Goal: Communication & Community: Answer question/provide support

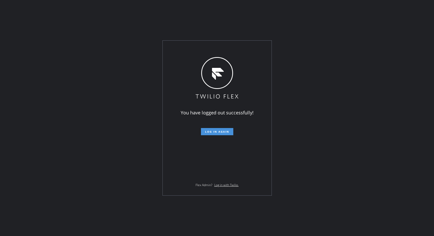
click at [221, 131] on span "Log in again" at bounding box center [217, 132] width 24 height 4
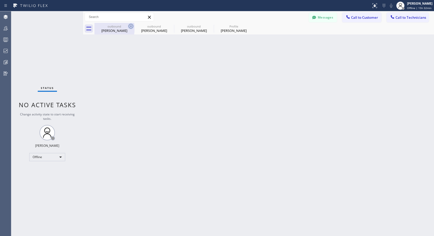
click at [132, 25] on icon at bounding box center [131, 26] width 6 height 6
click at [0, 0] on icon at bounding box center [0, 0] width 0 height 0
click at [132, 25] on div at bounding box center [265, 29] width 340 height 12
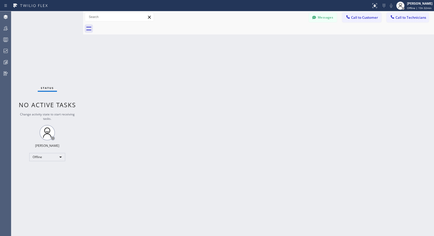
click at [132, 25] on div at bounding box center [265, 29] width 340 height 12
click at [405, 7] on div at bounding box center [404, 9] width 4 height 4
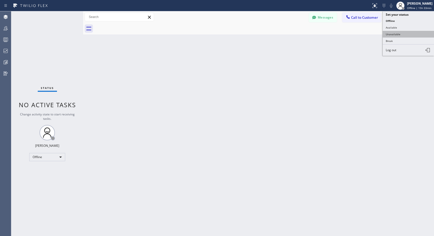
click at [398, 34] on button "Unavailable" at bounding box center [408, 34] width 51 height 7
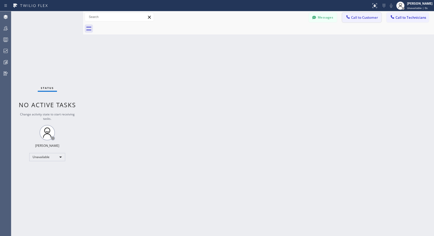
click at [363, 20] on span "Call to Customer" at bounding box center [364, 17] width 27 height 5
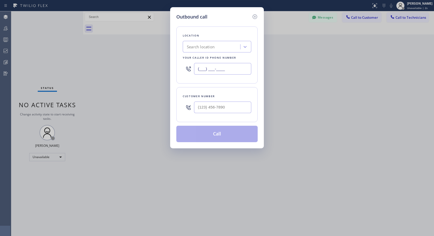
click at [196, 67] on input "(___) ___-____" at bounding box center [222, 69] width 57 height 12
paste input "818) 614-5337"
type input "[PHONE_NUMBER]"
click at [214, 107] on input "(___) ___-____" at bounding box center [222, 107] width 57 height 12
paste input "310) 409-7803"
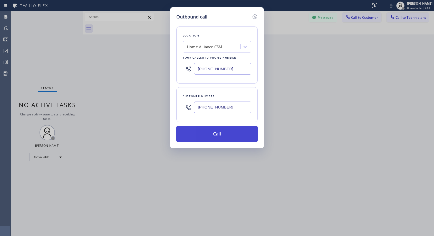
type input "[PHONE_NUMBER]"
click at [217, 137] on button "Call" at bounding box center [216, 134] width 81 height 16
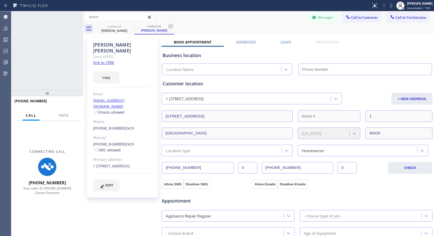
type input "[PHONE_NUMBER]"
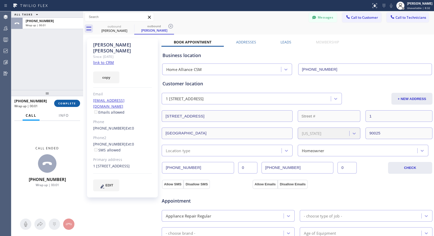
click at [72, 101] on span "COMPLETE" at bounding box center [67, 103] width 18 height 4
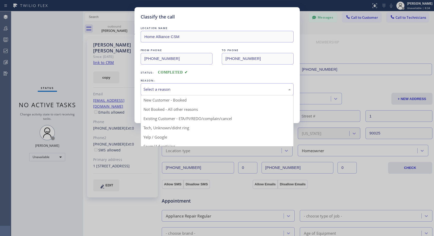
click at [163, 87] on div "Select a reason" at bounding box center [217, 89] width 147 height 6
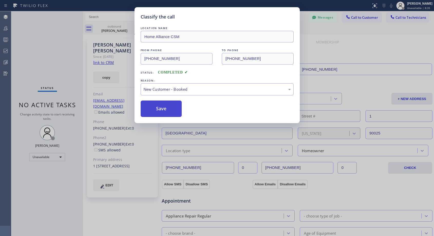
click at [160, 107] on button "Save" at bounding box center [161, 108] width 41 height 16
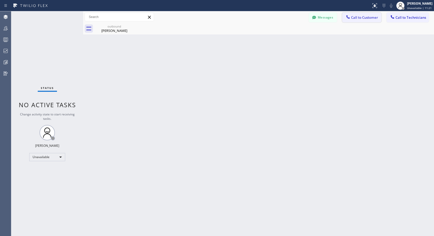
click at [360, 20] on button "Call to Customer" at bounding box center [361, 18] width 39 height 10
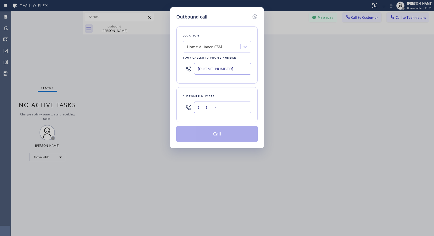
click at [232, 105] on input "(___) ___-____" at bounding box center [222, 107] width 57 height 12
paste input "310) 409-7803"
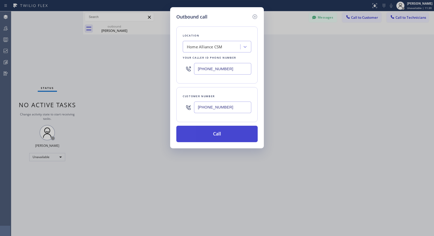
type input "[PHONE_NUMBER]"
click at [225, 133] on button "Call" at bounding box center [216, 134] width 81 height 16
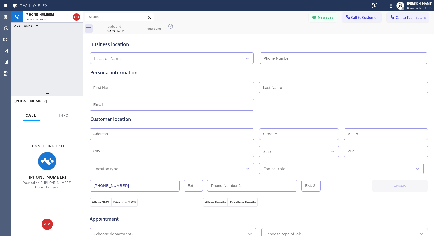
type input "[PHONE_NUMBER]"
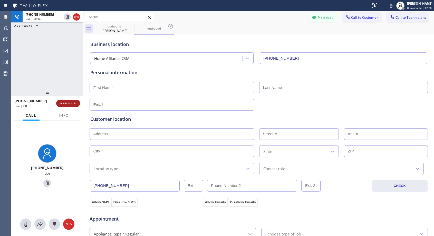
click at [73, 104] on span "HANG UP" at bounding box center [68, 103] width 16 height 4
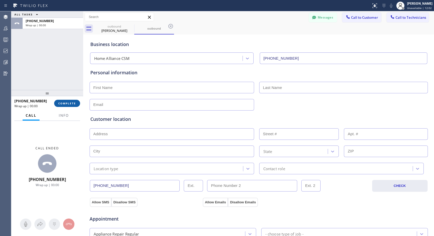
click at [73, 104] on span "COMPLETE" at bounding box center [67, 103] width 18 height 4
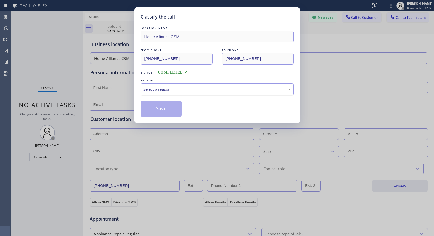
click at [171, 88] on div "Select a reason" at bounding box center [217, 89] width 147 height 6
click at [161, 110] on button "Save" at bounding box center [161, 108] width 41 height 16
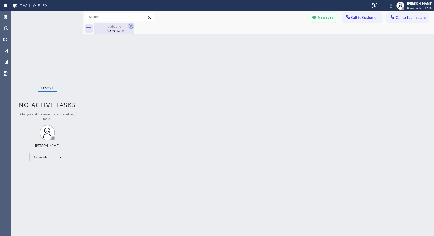
click at [132, 25] on icon at bounding box center [131, 26] width 6 height 6
click at [358, 21] on button "Call to Customer" at bounding box center [361, 18] width 39 height 10
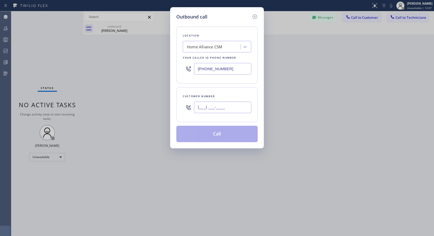
click at [226, 109] on input "(___) ___-____" at bounding box center [222, 107] width 57 height 12
paste input "310) 409-7803"
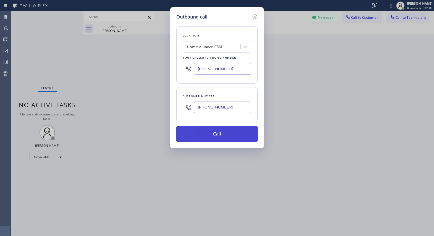
type input "[PHONE_NUMBER]"
click at [225, 134] on button "Call" at bounding box center [216, 134] width 81 height 16
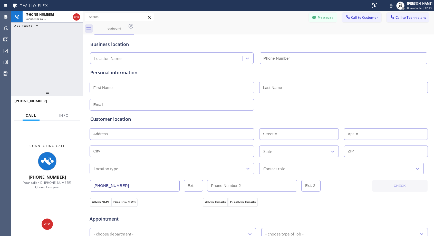
type input "[PHONE_NUMBER]"
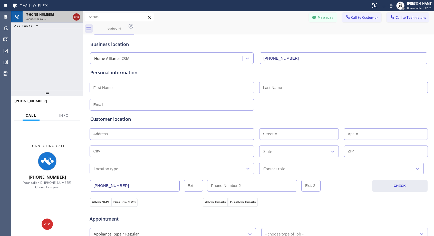
click at [76, 16] on icon at bounding box center [76, 17] width 6 height 6
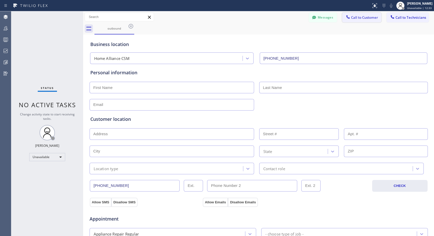
click at [354, 18] on span "Call to Customer" at bounding box center [364, 17] width 27 height 5
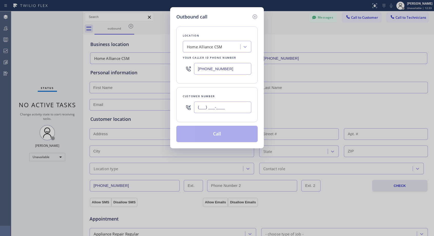
click at [244, 107] on input "(___) ___-____" at bounding box center [222, 107] width 57 height 12
paste input "310) 409-7803"
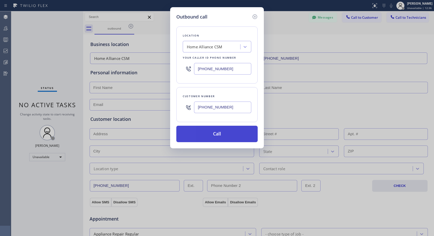
type input "[PHONE_NUMBER]"
click at [238, 132] on button "Call" at bounding box center [216, 134] width 81 height 16
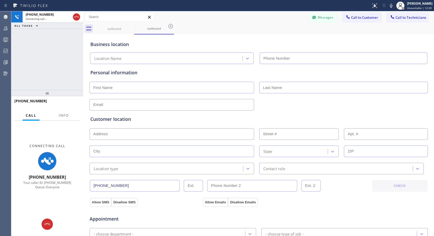
type input "[PHONE_NUMBER]"
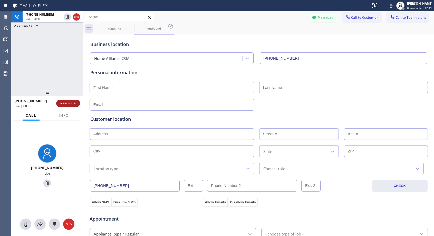
click at [76, 104] on span "HANG UP" at bounding box center [68, 103] width 16 height 4
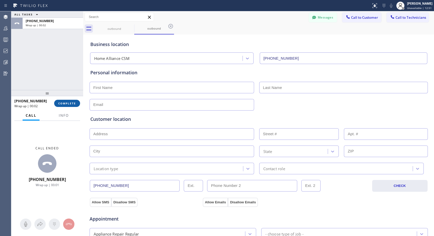
click at [77, 104] on button "COMPLETE" at bounding box center [67, 103] width 26 height 7
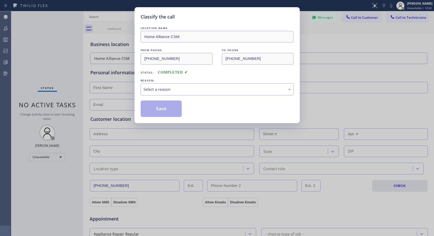
click at [207, 86] on div "Select a reason" at bounding box center [217, 89] width 147 height 6
click at [172, 109] on button "Save" at bounding box center [161, 108] width 41 height 16
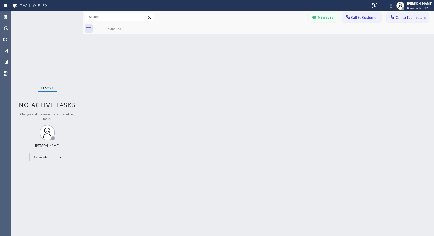
click at [354, 14] on button "Call to Customer" at bounding box center [361, 18] width 39 height 10
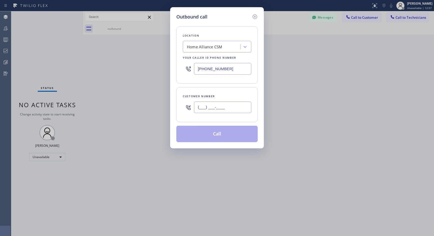
click at [245, 105] on input "(___) ___-____" at bounding box center [222, 107] width 57 height 12
paste input "310) 409-7803"
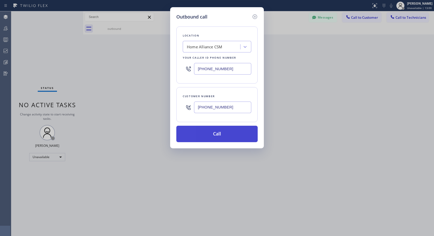
type input "[PHONE_NUMBER]"
click at [244, 132] on button "Call" at bounding box center [216, 134] width 81 height 16
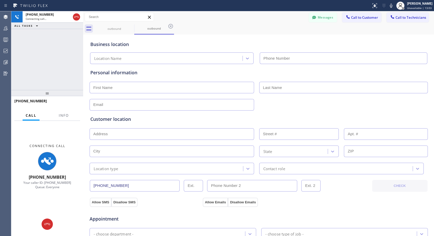
type input "[PHONE_NUMBER]"
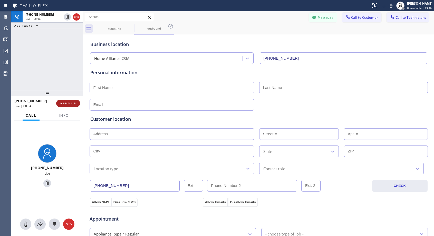
click at [67, 103] on span "HANG UP" at bounding box center [68, 103] width 16 height 4
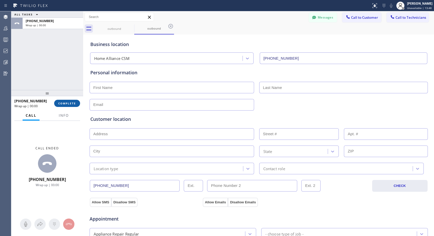
click at [67, 103] on span "COMPLETE" at bounding box center [67, 103] width 18 height 4
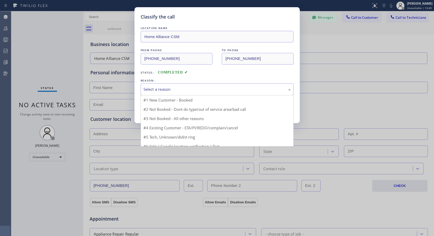
click at [160, 89] on div "Select a reason" at bounding box center [217, 89] width 147 height 6
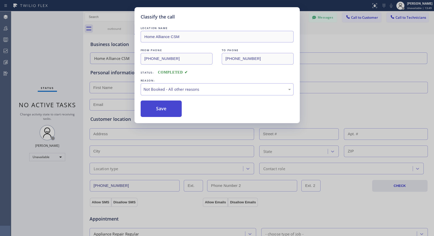
click at [157, 108] on button "Save" at bounding box center [161, 108] width 41 height 16
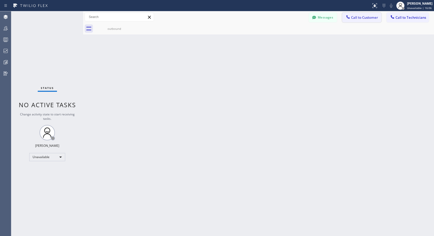
click at [360, 20] on button "Call to Customer" at bounding box center [361, 18] width 39 height 10
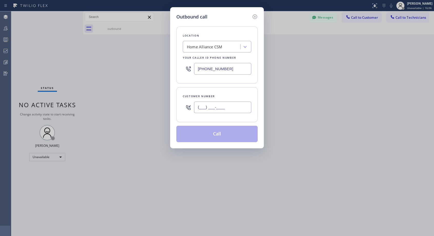
click at [240, 108] on input "(___) ___-____" at bounding box center [222, 107] width 57 height 12
paste input "323) 886-6666"
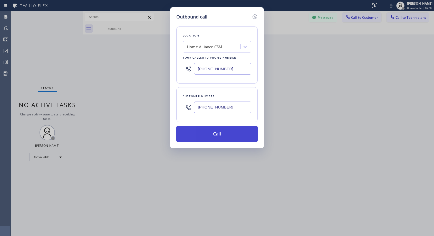
type input "[PHONE_NUMBER]"
click at [216, 133] on button "Call" at bounding box center [216, 134] width 81 height 16
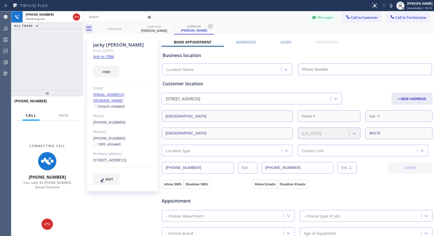
type input "[PHONE_NUMBER]"
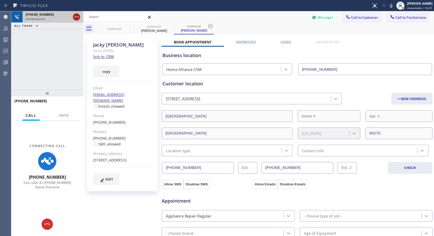
click at [74, 18] on icon at bounding box center [76, 17] width 6 height 6
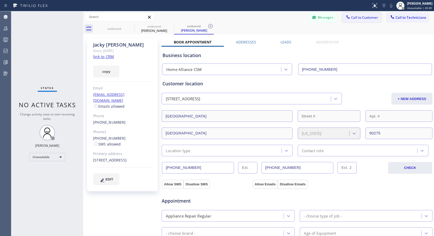
click at [359, 18] on span "Call to Customer" at bounding box center [364, 17] width 27 height 5
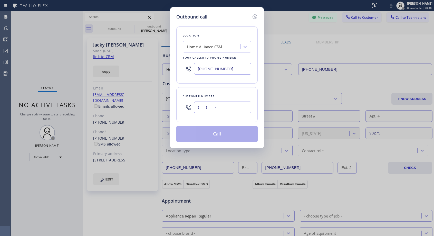
click at [212, 106] on input "(___) ___-____" at bounding box center [222, 107] width 57 height 12
paste input "323) 886-6666"
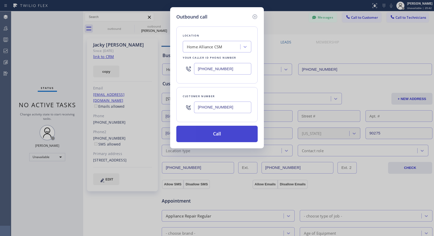
type input "[PHONE_NUMBER]"
click at [217, 133] on button "Call" at bounding box center [216, 134] width 81 height 16
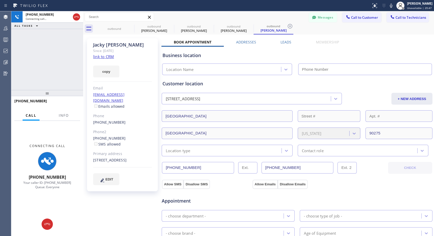
type input "[PHONE_NUMBER]"
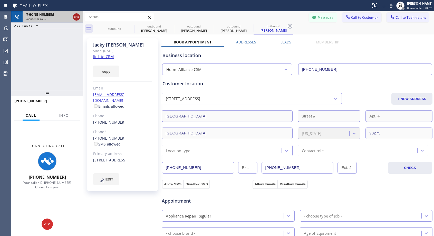
click at [76, 17] on icon at bounding box center [76, 17] width 6 height 6
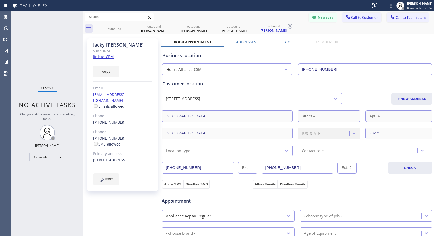
click at [122, 119] on div "[PHONE_NUMBER]" at bounding box center [122, 122] width 59 height 6
click at [117, 120] on link "[PHONE_NUMBER]" at bounding box center [109, 122] width 33 height 5
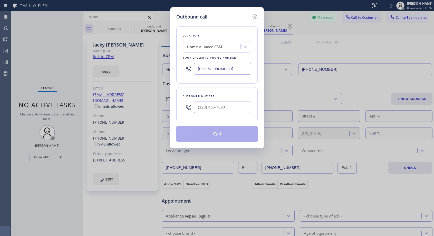
type input "[PHONE_NUMBER]"
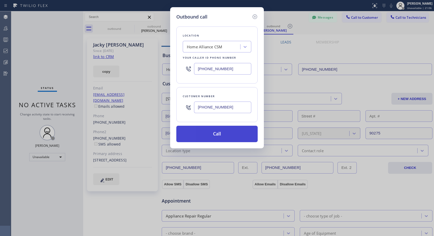
click at [214, 136] on button "Call" at bounding box center [216, 134] width 81 height 16
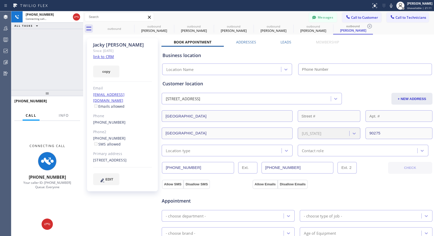
type input "[PHONE_NUMBER]"
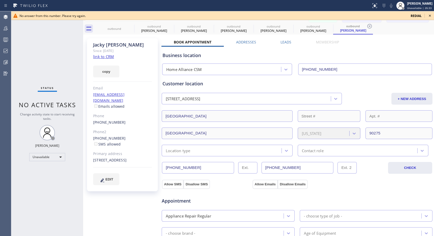
click at [388, 88] on div "Customer location [STREET_ADDRESS] + NEW ADDRESS [STREET_ADDRESS][US_STATE] Loc…" at bounding box center [297, 118] width 269 height 76
click at [131, 27] on icon at bounding box center [131, 26] width 5 height 5
click at [0, 0] on icon at bounding box center [0, 0] width 0 height 0
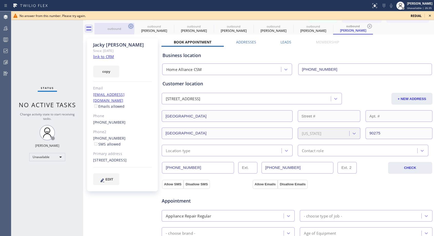
click at [0, 0] on icon at bounding box center [0, 0] width 0 height 0
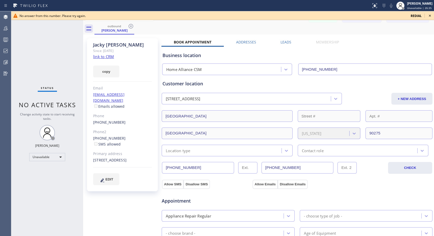
click at [131, 27] on icon at bounding box center [131, 26] width 5 height 5
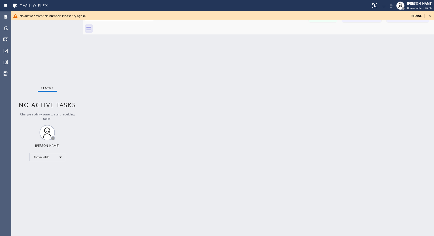
click at [131, 27] on div at bounding box center [265, 29] width 340 height 12
click at [432, 15] on icon at bounding box center [430, 16] width 6 height 6
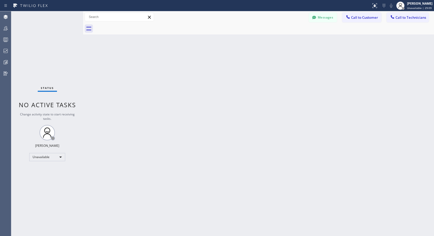
drag, startPoint x: 363, startPoint y: 17, endPoint x: 213, endPoint y: 116, distance: 179.8
click at [362, 18] on span "Call to Customer" at bounding box center [364, 17] width 27 height 5
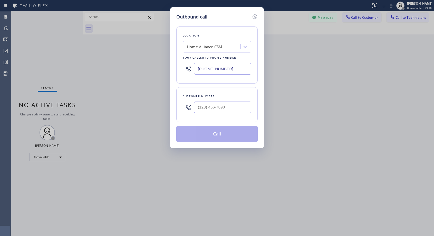
click at [214, 99] on div at bounding box center [222, 107] width 57 height 17
click at [209, 108] on input "(___) ___-____" at bounding box center [222, 107] width 57 height 12
paste input "323) 886-6666"
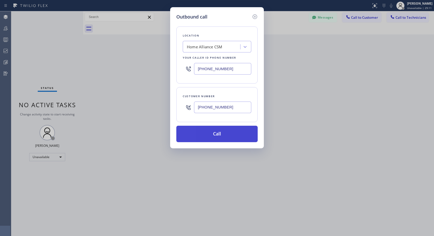
type input "[PHONE_NUMBER]"
click at [218, 136] on button "Call" at bounding box center [216, 134] width 81 height 16
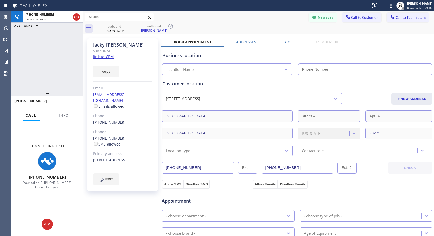
type input "[PHONE_NUMBER]"
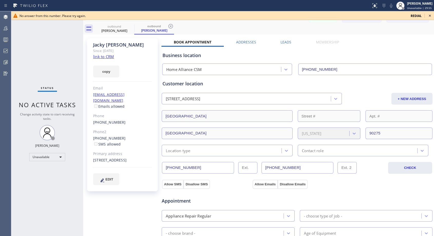
click at [430, 16] on icon at bounding box center [430, 16] width 2 height 2
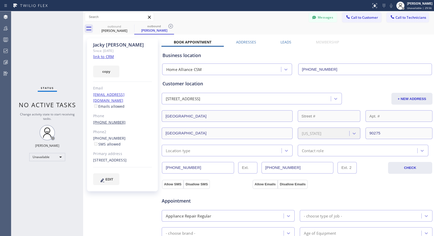
click at [113, 120] on link "[PHONE_NUMBER]" at bounding box center [109, 122] width 33 height 5
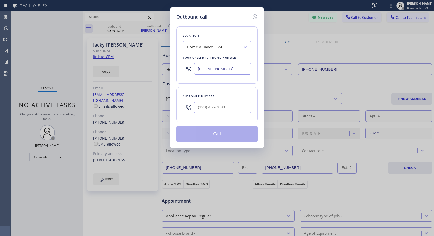
type input "[PHONE_NUMBER]"
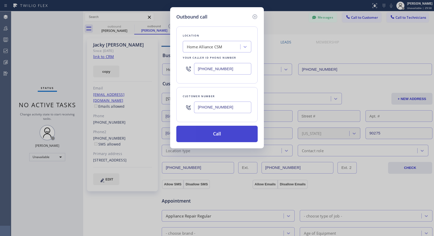
click at [223, 131] on button "Call" at bounding box center [216, 134] width 81 height 16
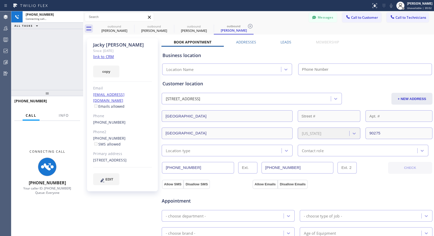
type input "[PHONE_NUMBER]"
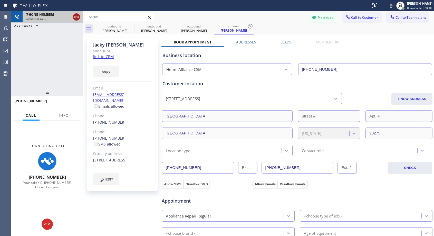
click at [77, 17] on icon at bounding box center [76, 17] width 6 height 6
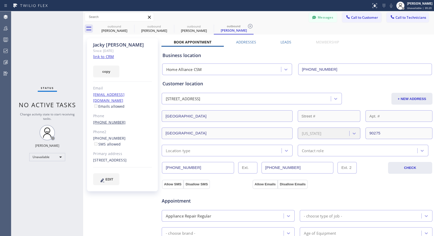
click at [108, 120] on link "[PHONE_NUMBER]" at bounding box center [109, 122] width 33 height 5
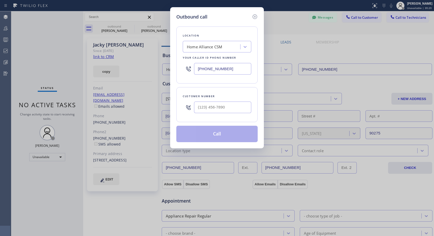
type input "[PHONE_NUMBER]"
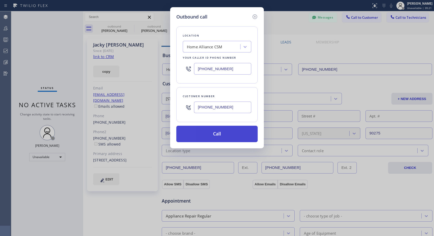
click at [216, 137] on button "Call" at bounding box center [216, 134] width 81 height 16
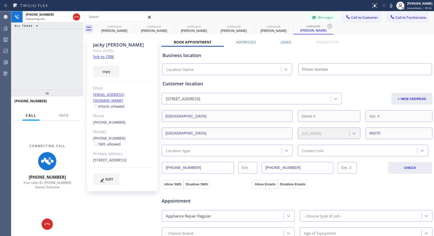
type input "[PHONE_NUMBER]"
click at [76, 16] on icon at bounding box center [76, 17] width 6 height 6
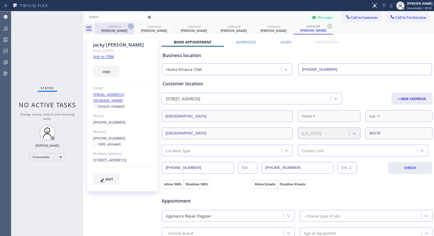
click at [131, 25] on icon at bounding box center [131, 26] width 6 height 6
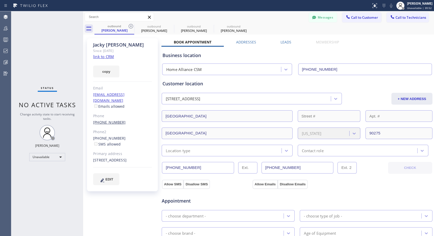
click at [105, 120] on link "[PHONE_NUMBER]" at bounding box center [109, 122] width 33 height 5
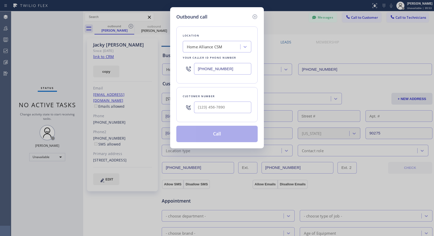
type input "[PHONE_NUMBER]"
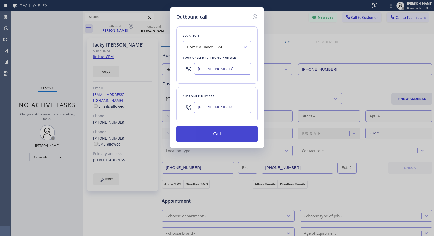
click at [205, 133] on button "Call" at bounding box center [216, 134] width 81 height 16
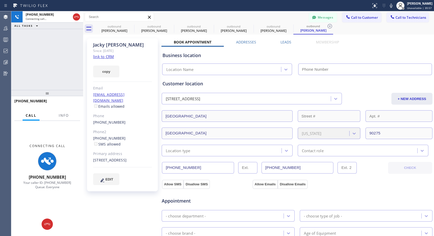
type input "[PHONE_NUMBER]"
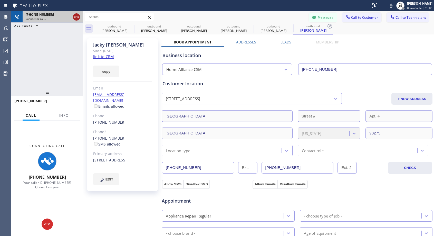
click at [76, 17] on icon at bounding box center [76, 17] width 6 height 6
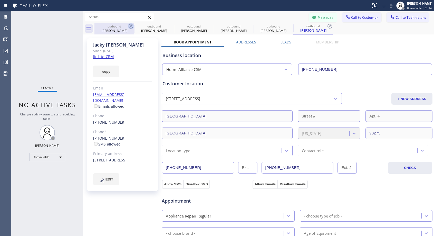
click at [132, 27] on icon at bounding box center [131, 26] width 5 height 5
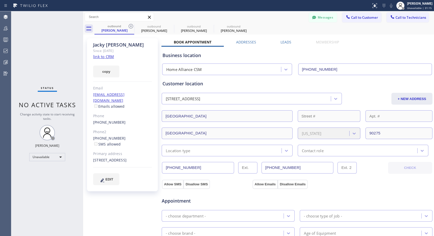
click at [132, 27] on icon at bounding box center [131, 26] width 5 height 5
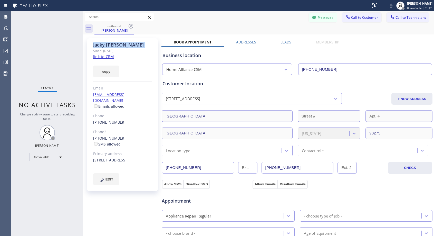
click at [132, 27] on icon at bounding box center [131, 26] width 5 height 5
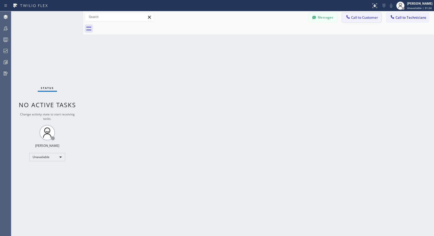
click at [360, 20] on button "Call to Customer" at bounding box center [361, 18] width 39 height 10
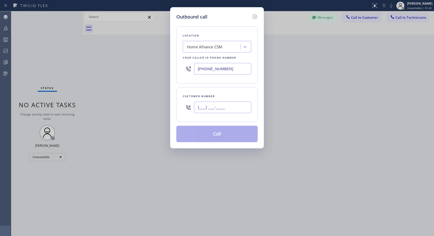
click at [231, 106] on input "(___) ___-____" at bounding box center [222, 107] width 57 height 12
paste input "323) 886-6666"
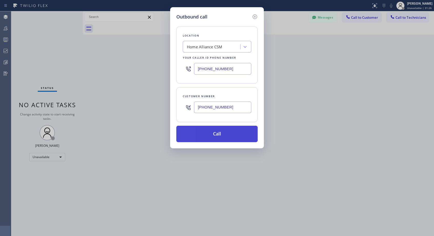
type input "[PHONE_NUMBER]"
click at [220, 135] on button "Call" at bounding box center [216, 134] width 81 height 16
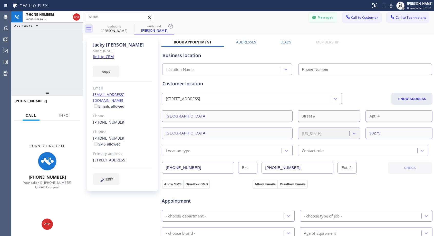
type input "[PHONE_NUMBER]"
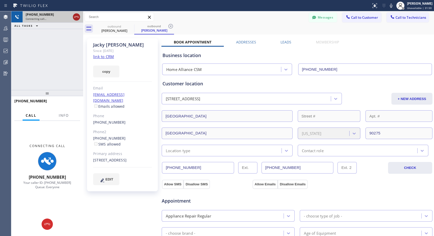
click at [76, 16] on icon at bounding box center [76, 17] width 6 height 6
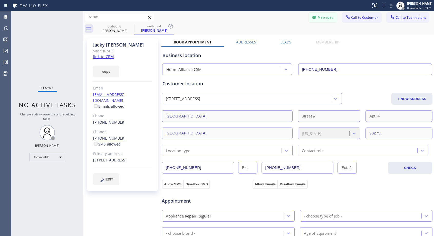
click at [106, 136] on link "[PHONE_NUMBER]" at bounding box center [109, 138] width 33 height 5
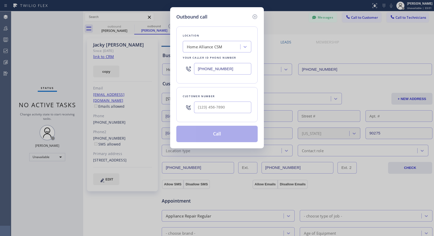
type input "[PHONE_NUMBER]"
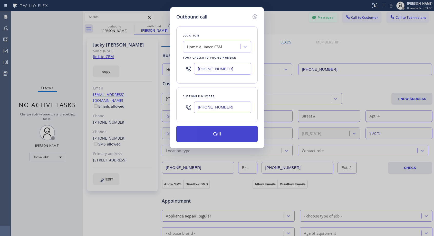
click at [212, 135] on button "Call" at bounding box center [216, 134] width 81 height 16
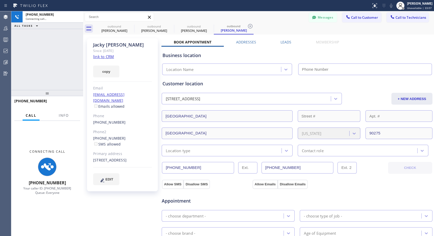
type input "[PHONE_NUMBER]"
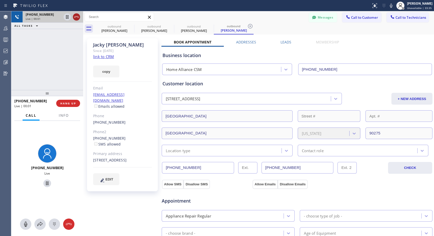
click at [76, 16] on icon at bounding box center [76, 17] width 6 height 6
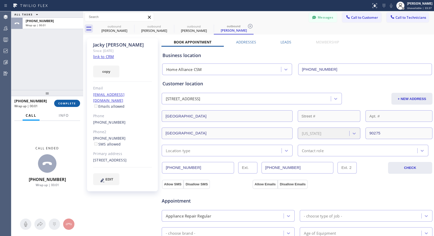
click at [76, 104] on span "COMPLETE" at bounding box center [67, 103] width 18 height 4
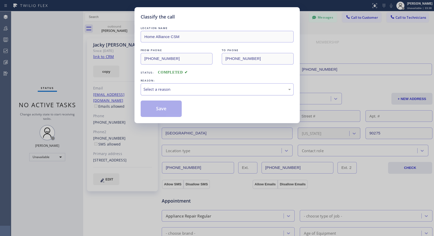
click at [209, 91] on div "Select a reason" at bounding box center [217, 89] width 147 height 6
click at [175, 106] on button "Save" at bounding box center [161, 108] width 41 height 16
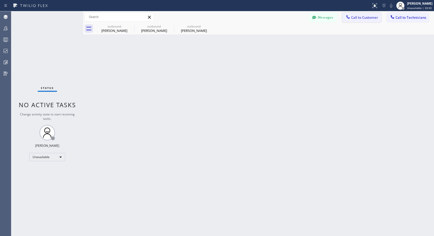
click at [356, 17] on span "Call to Customer" at bounding box center [364, 17] width 27 height 5
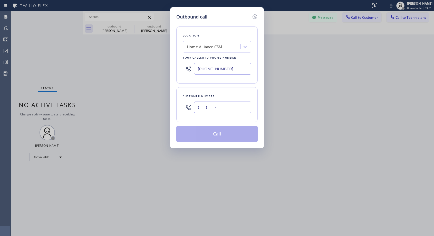
click at [238, 111] on input "(___) ___-____" at bounding box center [222, 107] width 57 height 12
paste input "310) 780-7864"
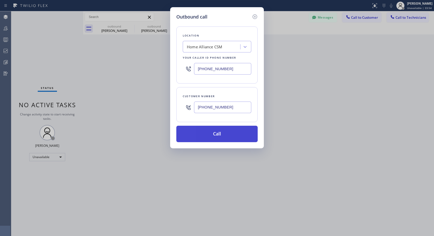
type input "[PHONE_NUMBER]"
click at [250, 136] on button "Call" at bounding box center [216, 134] width 81 height 16
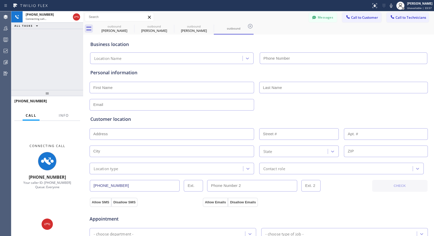
type input "[PHONE_NUMBER]"
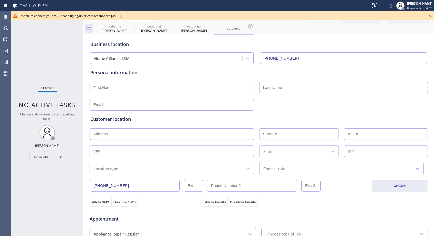
click at [430, 15] on icon at bounding box center [430, 16] width 6 height 6
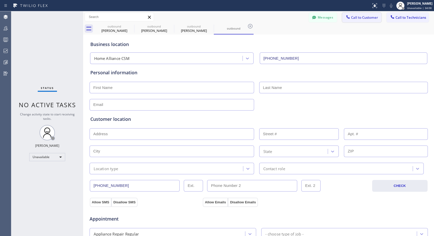
click at [365, 20] on span "Call to Customer" at bounding box center [364, 17] width 27 height 5
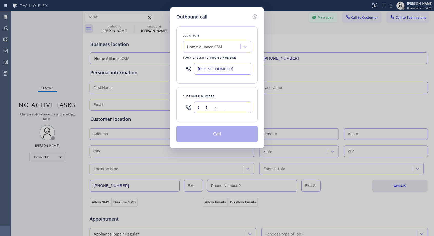
click at [237, 106] on input "(___) ___-____" at bounding box center [222, 107] width 57 height 12
paste input "310) 780-7864"
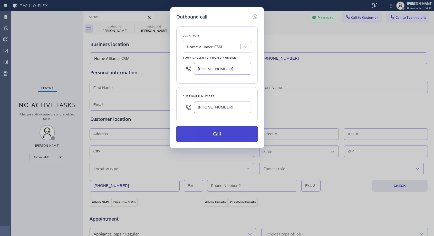
type input "[PHONE_NUMBER]"
click at [237, 131] on button "Call" at bounding box center [216, 134] width 81 height 16
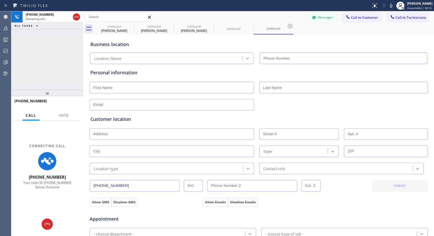
type input "[PHONE_NUMBER]"
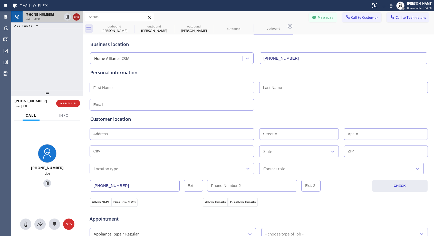
click at [77, 17] on icon at bounding box center [76, 17] width 6 height 6
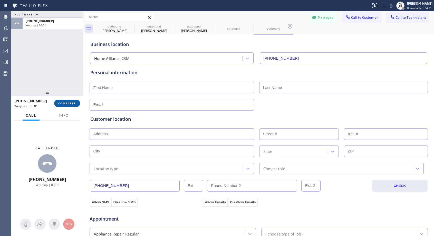
click at [66, 103] on span "COMPLETE" at bounding box center [67, 103] width 18 height 4
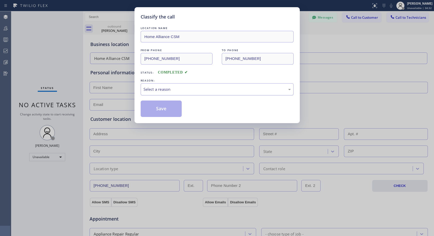
click at [231, 87] on div "Select a reason" at bounding box center [217, 89] width 147 height 6
click at [163, 110] on button "Save" at bounding box center [161, 108] width 41 height 16
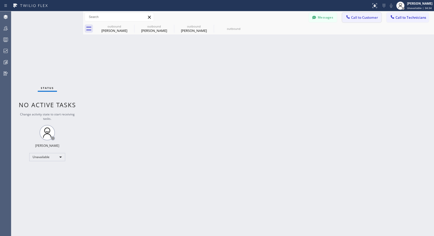
click at [364, 17] on span "Call to Customer" at bounding box center [364, 17] width 27 height 5
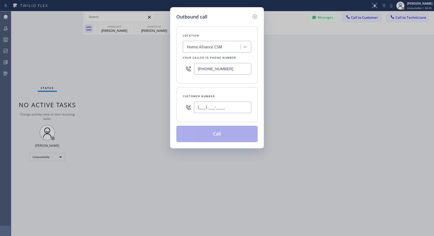
click at [238, 109] on input "(___) ___-____" at bounding box center [222, 107] width 57 height 12
paste input "310) 780-7864"
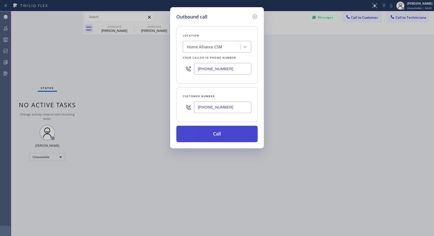
type input "[PHONE_NUMBER]"
click at [228, 130] on button "Call" at bounding box center [216, 134] width 81 height 16
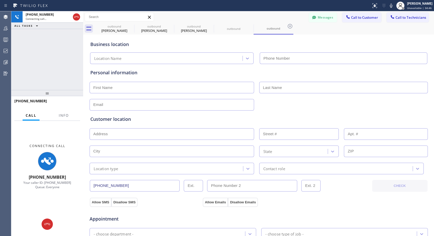
type input "[PHONE_NUMBER]"
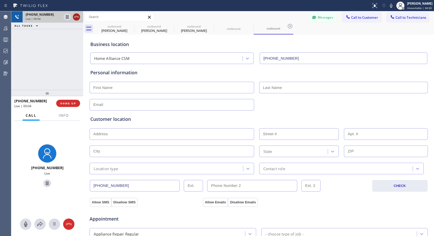
click at [77, 18] on icon at bounding box center [76, 17] width 6 height 6
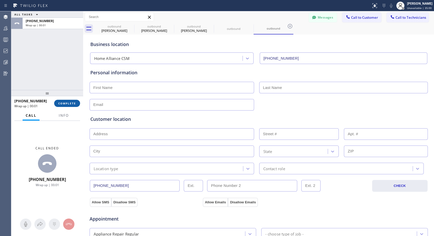
click at [74, 104] on span "COMPLETE" at bounding box center [67, 103] width 18 height 4
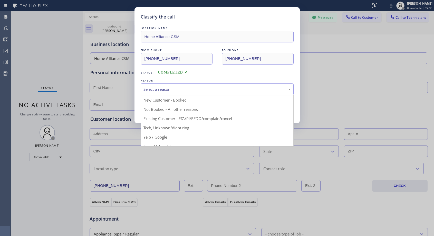
drag, startPoint x: 199, startPoint y: 86, endPoint x: 163, endPoint y: 109, distance: 42.1
click at [199, 87] on div "Select a reason" at bounding box center [217, 89] width 147 height 6
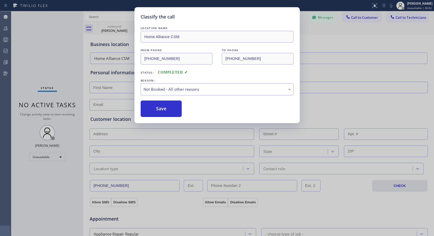
click at [160, 111] on button "Save" at bounding box center [161, 108] width 41 height 16
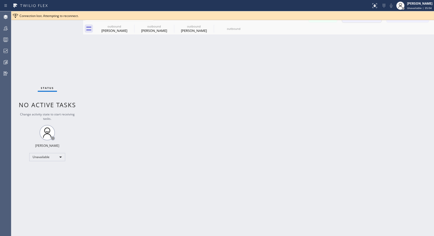
click at [354, 18] on div "Connection lost. Attempting to reconnect." at bounding box center [222, 15] width 423 height 9
click at [129, 25] on icon at bounding box center [131, 26] width 5 height 5
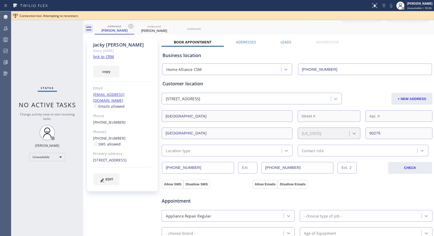
click at [129, 25] on icon at bounding box center [131, 26] width 5 height 5
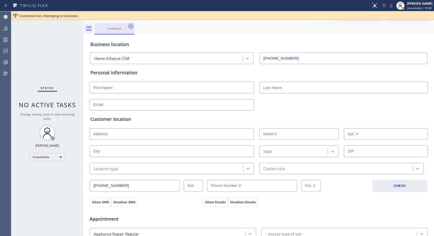
click at [130, 25] on icon at bounding box center [131, 26] width 6 height 6
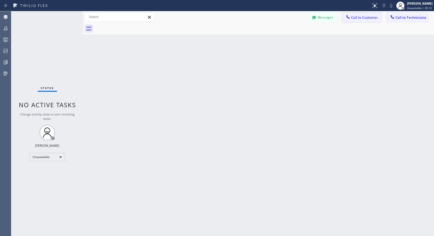
click at [368, 20] on button "Call to Customer" at bounding box center [361, 18] width 39 height 10
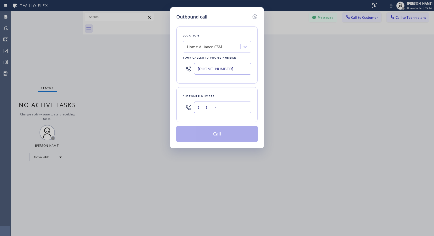
click at [228, 109] on input "(___) ___-____" at bounding box center [222, 107] width 57 height 12
paste input "310) 780-7864"
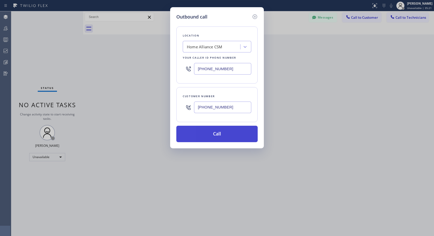
type input "[PHONE_NUMBER]"
click at [246, 135] on button "Call" at bounding box center [216, 134] width 81 height 16
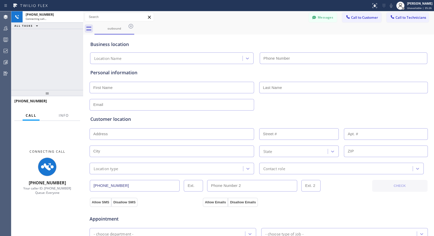
type input "[PHONE_NUMBER]"
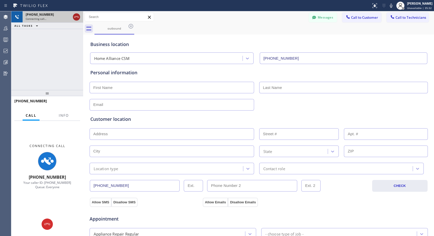
click at [79, 18] on icon at bounding box center [76, 17] width 6 height 6
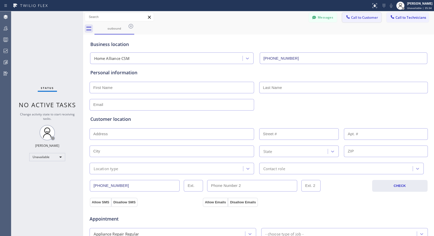
click at [366, 18] on span "Call to Customer" at bounding box center [364, 17] width 27 height 5
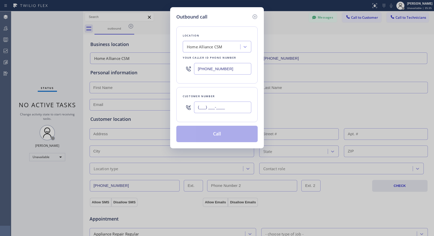
click at [240, 101] on input "(___) ___-____" at bounding box center [222, 107] width 57 height 12
paste input "310) 780-7864"
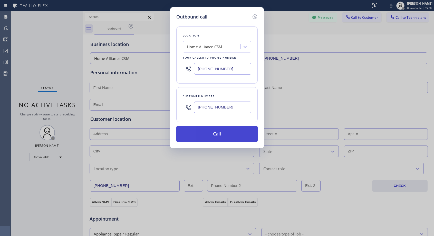
type input "[PHONE_NUMBER]"
click at [228, 132] on button "Call" at bounding box center [216, 134] width 81 height 16
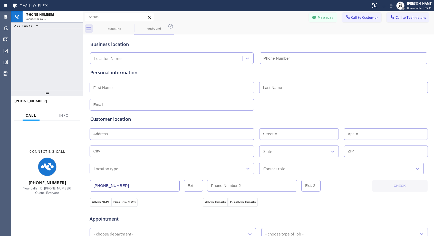
type input "[PHONE_NUMBER]"
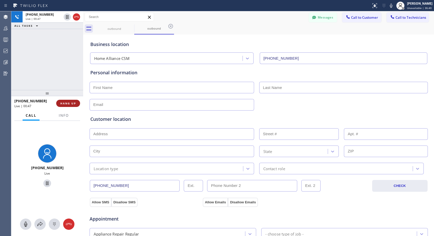
click at [76, 104] on span "HANG UP" at bounding box center [68, 103] width 16 height 4
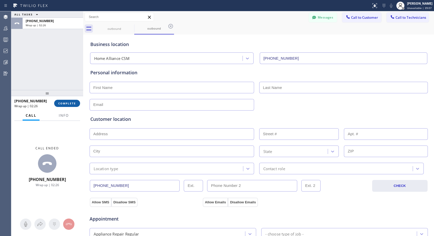
click at [68, 100] on button "COMPLETE" at bounding box center [67, 103] width 26 height 7
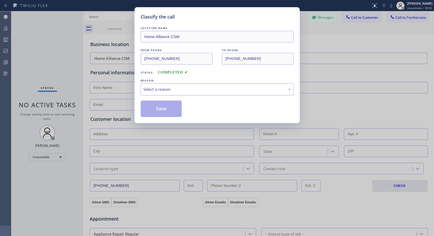
click at [195, 92] on div "Select a reason" at bounding box center [217, 89] width 153 height 12
click at [167, 109] on button "Save" at bounding box center [161, 108] width 41 height 16
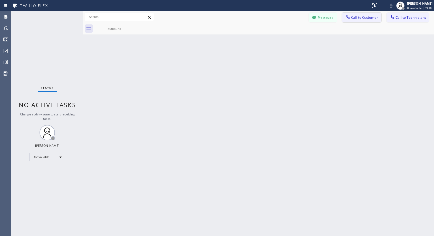
click at [367, 18] on span "Call to Customer" at bounding box center [364, 17] width 27 height 5
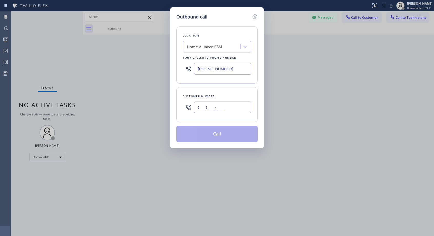
click at [240, 108] on input "(___) ___-____" at bounding box center [222, 107] width 57 height 12
paste input "310) 780-7864"
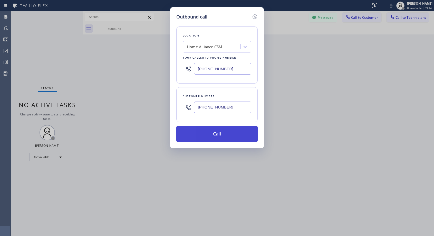
type input "[PHONE_NUMBER]"
click at [231, 130] on button "Call" at bounding box center [216, 134] width 81 height 16
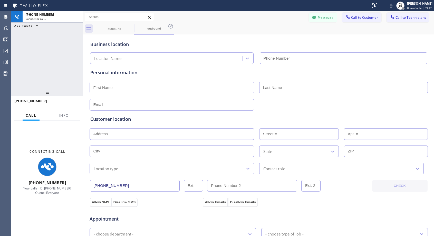
type input "[PHONE_NUMBER]"
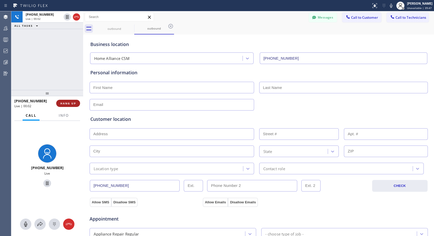
click at [70, 100] on button "HANG UP" at bounding box center [68, 103] width 24 height 7
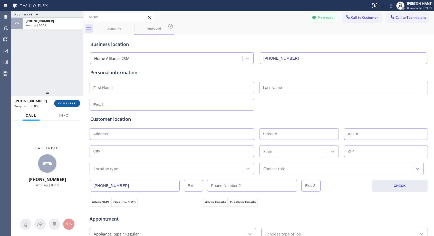
click at [67, 102] on span "COMPLETE" at bounding box center [67, 103] width 18 height 4
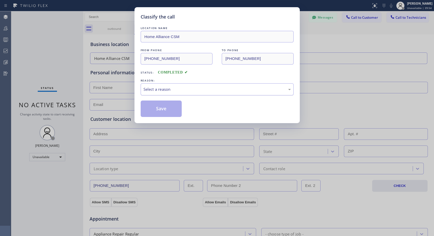
click at [219, 89] on div "Select a reason" at bounding box center [217, 89] width 147 height 6
click at [167, 111] on button "Save" at bounding box center [161, 108] width 41 height 16
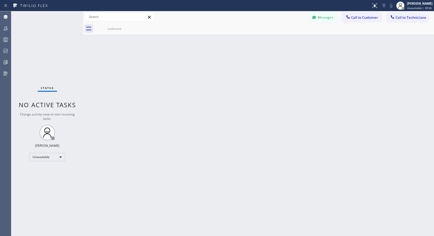
click at [355, 17] on span "Call to Customer" at bounding box center [364, 17] width 27 height 5
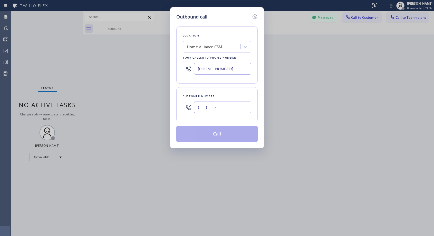
click at [236, 103] on input "(___) ___-____" at bounding box center [222, 107] width 57 height 12
paste input "310) 780-7864"
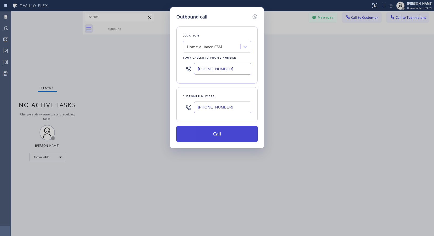
type input "[PHONE_NUMBER]"
click at [241, 138] on button "Call" at bounding box center [216, 134] width 81 height 16
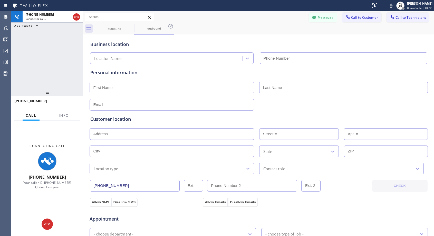
type input "[PHONE_NUMBER]"
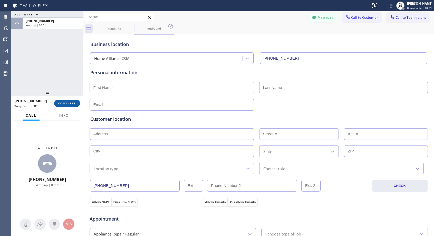
click at [75, 105] on span "COMPLETE" at bounding box center [67, 103] width 18 height 4
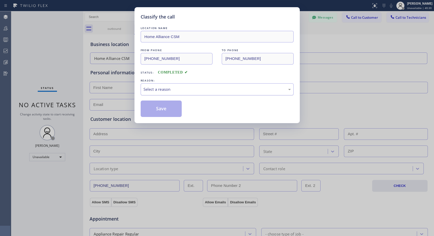
click at [239, 91] on div "Select a reason" at bounding box center [217, 89] width 147 height 6
click at [172, 109] on button "Save" at bounding box center [161, 108] width 41 height 16
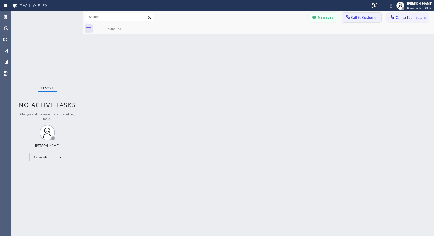
click at [353, 19] on span "Call to Customer" at bounding box center [364, 17] width 27 height 5
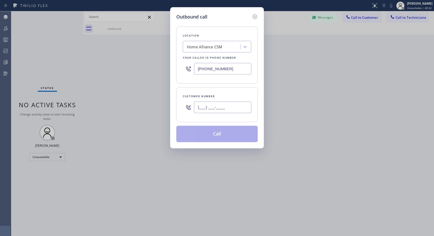
click at [229, 107] on input "(___) ___-____" at bounding box center [222, 107] width 57 height 12
paste input "310) 780-7864"
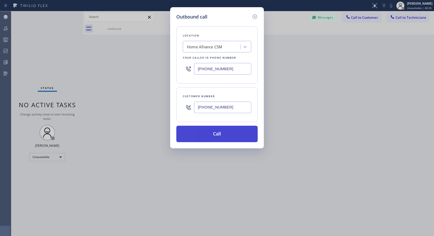
type input "[PHONE_NUMBER]"
click at [225, 137] on button "Call" at bounding box center [216, 134] width 81 height 16
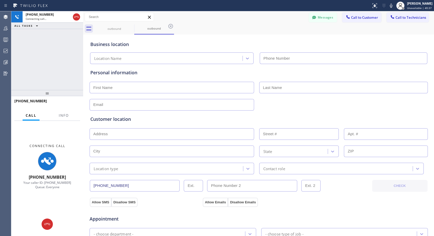
type input "[PHONE_NUMBER]"
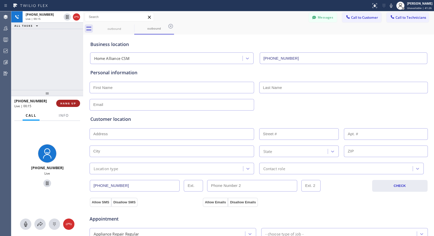
click at [75, 103] on span "HANG UP" at bounding box center [68, 103] width 16 height 4
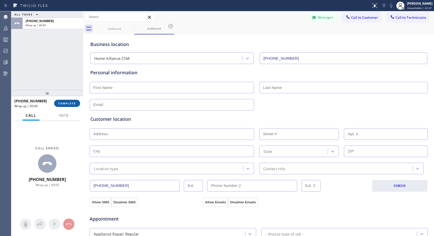
drag, startPoint x: 81, startPoint y: 103, endPoint x: 73, endPoint y: 104, distance: 8.5
click at [81, 103] on div "[PHONE_NUMBER] Wrap up | 00:00 COMPLETE" at bounding box center [47, 103] width 72 height 14
click at [72, 105] on span "COMPLETE" at bounding box center [67, 103] width 18 height 4
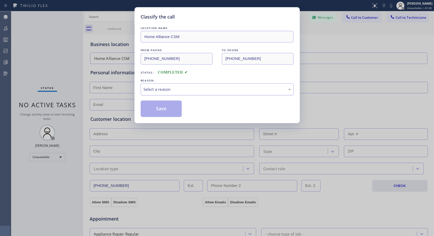
click at [198, 86] on div "Select a reason" at bounding box center [217, 89] width 153 height 12
click at [167, 109] on button "Save" at bounding box center [161, 108] width 41 height 16
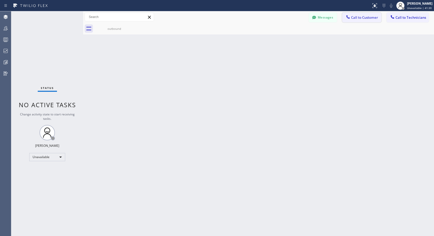
click at [357, 18] on span "Call to Customer" at bounding box center [364, 17] width 27 height 5
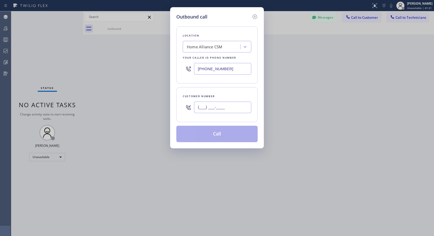
click at [241, 108] on input "(___) ___-____" at bounding box center [222, 107] width 57 height 12
paste input "310) 780-7864"
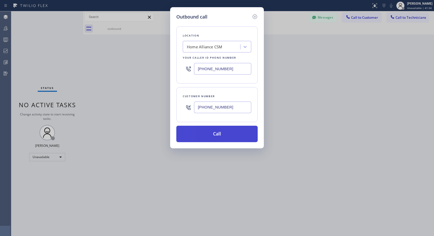
type input "[PHONE_NUMBER]"
click at [234, 132] on button "Call" at bounding box center [216, 134] width 81 height 16
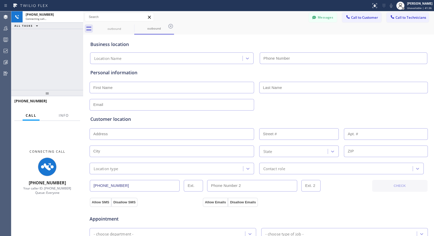
type input "[PHONE_NUMBER]"
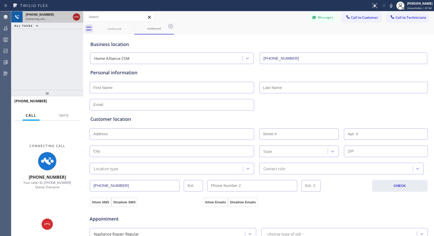
click at [75, 18] on icon at bounding box center [76, 17] width 6 height 6
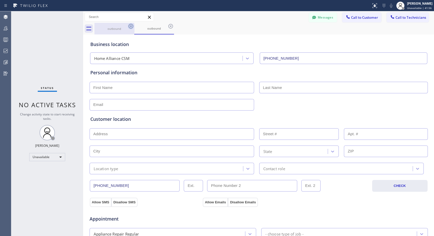
click at [130, 26] on icon at bounding box center [131, 26] width 6 height 6
click at [168, 26] on icon at bounding box center [171, 26] width 6 height 6
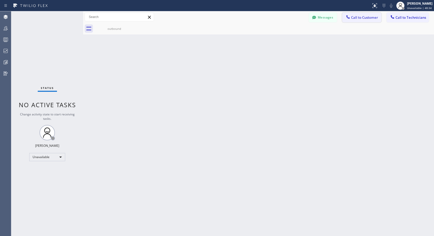
click at [361, 17] on span "Call to Customer" at bounding box center [364, 17] width 27 height 5
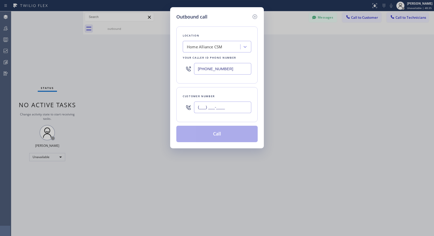
click at [235, 105] on input "(___) ___-____" at bounding box center [222, 107] width 57 height 12
paste input "408) 482-8142"
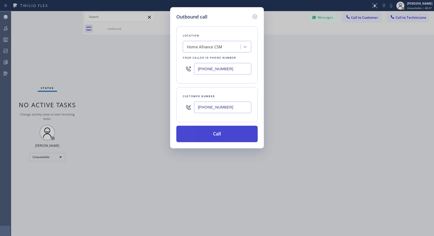
type input "[PHONE_NUMBER]"
click at [218, 132] on button "Call" at bounding box center [216, 134] width 81 height 16
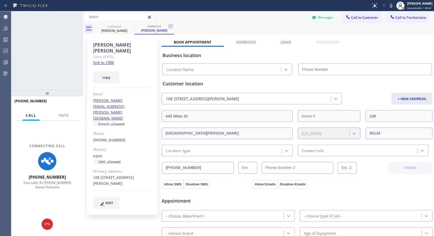
type input "[PHONE_NUMBER]"
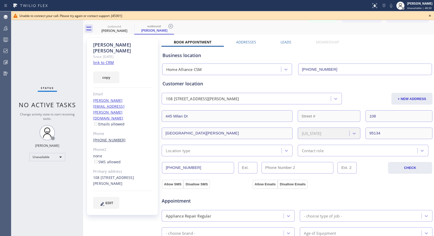
click at [107, 137] on link "[PHONE_NUMBER]" at bounding box center [109, 139] width 33 height 5
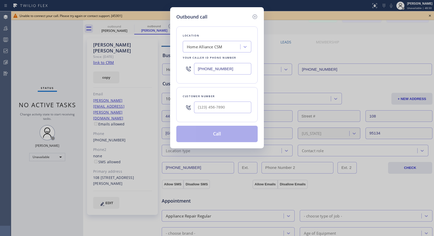
type input "[PHONE_NUMBER]"
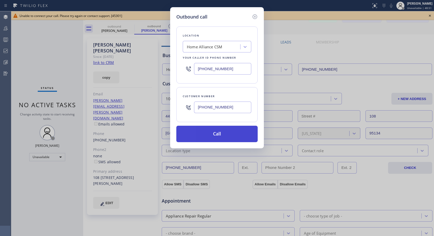
click at [214, 132] on button "Call" at bounding box center [216, 134] width 81 height 16
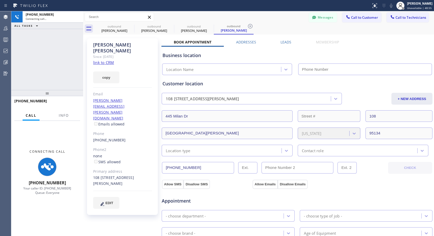
type input "[PHONE_NUMBER]"
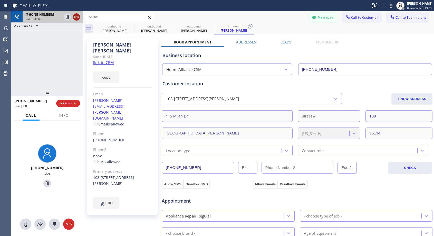
click at [76, 17] on icon at bounding box center [76, 17] width 6 height 6
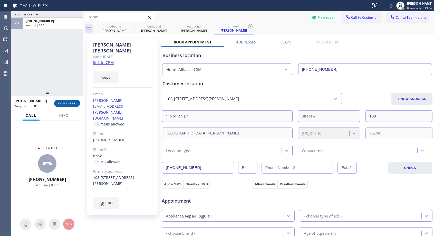
click at [72, 104] on span "COMPLETE" at bounding box center [67, 103] width 18 height 4
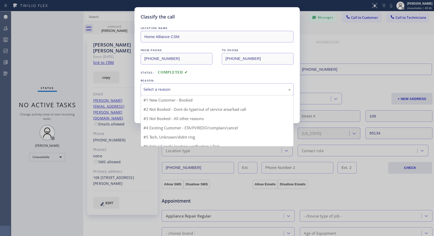
click at [228, 94] on div "Select a reason" at bounding box center [217, 89] width 153 height 12
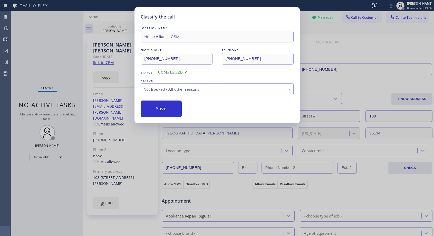
click at [186, 109] on div "Save" at bounding box center [217, 108] width 153 height 16
click at [168, 113] on button "Save" at bounding box center [161, 108] width 41 height 16
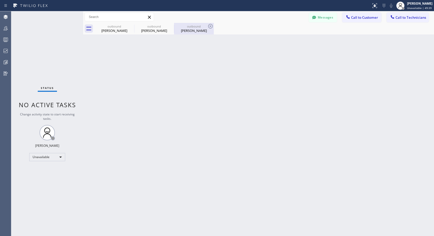
click at [194, 29] on div "[PERSON_NAME]" at bounding box center [194, 30] width 39 height 5
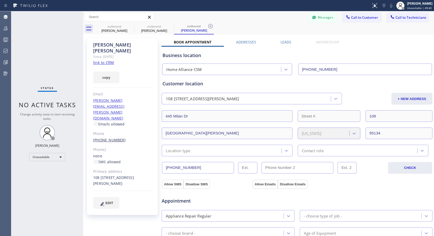
click at [111, 137] on link "[PHONE_NUMBER]" at bounding box center [109, 139] width 33 height 5
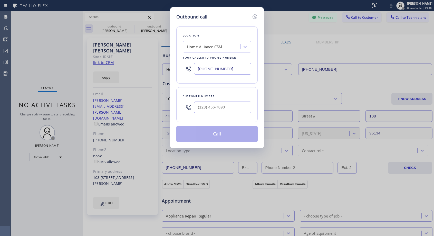
type input "[PHONE_NUMBER]"
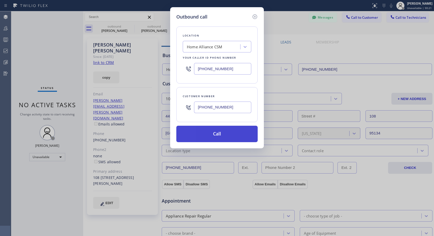
click at [230, 137] on button "Call" at bounding box center [216, 134] width 81 height 16
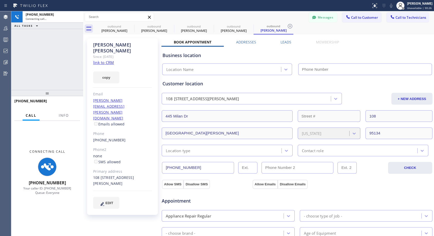
type input "[PHONE_NUMBER]"
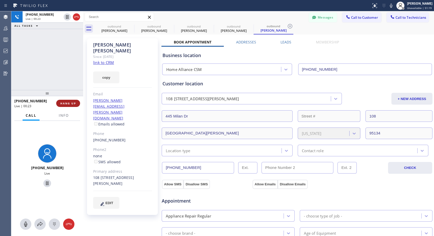
click at [70, 101] on span "HANG UP" at bounding box center [68, 103] width 16 height 4
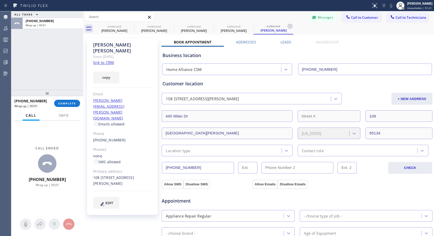
drag, startPoint x: 70, startPoint y: 101, endPoint x: 153, endPoint y: 75, distance: 87.0
click at [70, 101] on button "COMPLETE" at bounding box center [67, 103] width 26 height 7
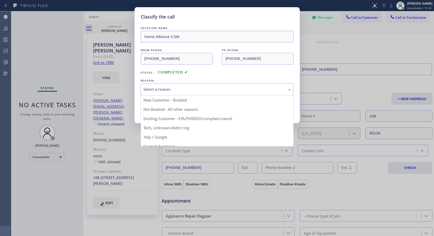
click at [173, 89] on div "Select a reason" at bounding box center [217, 89] width 147 height 6
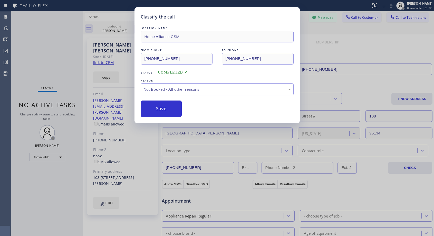
click at [166, 108] on button "Save" at bounding box center [161, 108] width 41 height 16
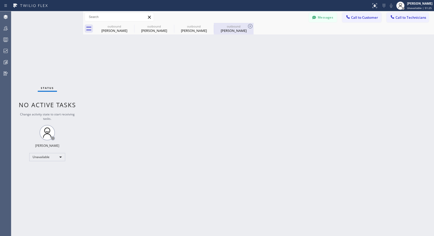
click at [218, 32] on div "[PERSON_NAME]" at bounding box center [234, 30] width 39 height 5
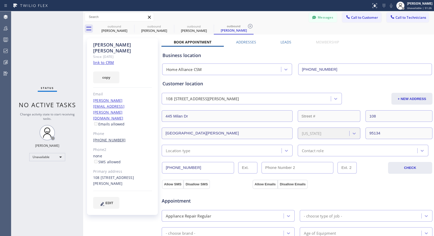
click at [110, 137] on link "[PHONE_NUMBER]" at bounding box center [109, 139] width 33 height 5
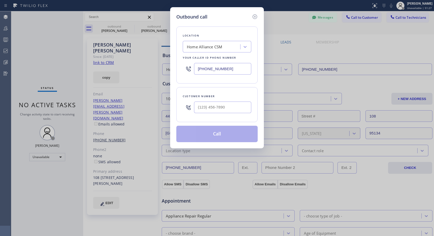
type input "[PHONE_NUMBER]"
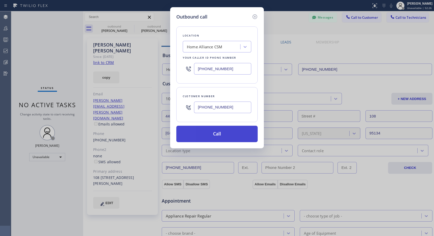
click at [227, 132] on button "Call" at bounding box center [216, 134] width 81 height 16
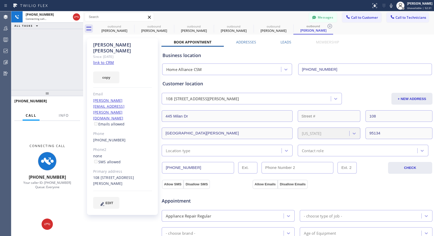
type input "[PHONE_NUMBER]"
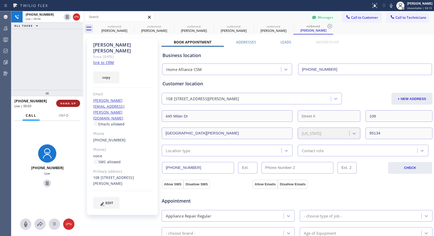
click at [70, 100] on button "HANG UP" at bounding box center [68, 103] width 24 height 7
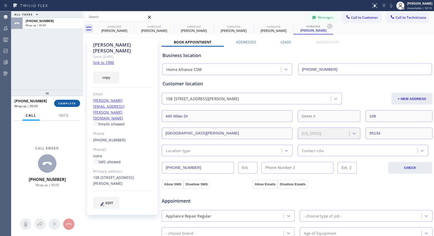
click at [71, 104] on span "COMPLETE" at bounding box center [67, 103] width 18 height 4
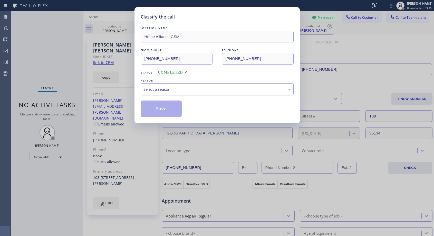
click at [201, 88] on div "Select a reason" at bounding box center [217, 89] width 147 height 6
click at [169, 109] on button "Save" at bounding box center [161, 108] width 41 height 16
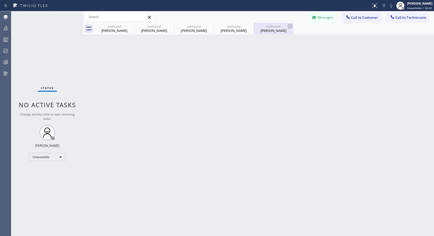
click at [276, 27] on div "outbound" at bounding box center [273, 26] width 39 height 4
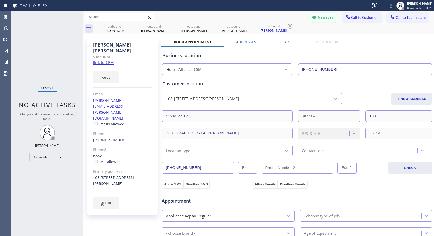
click at [110, 137] on link "[PHONE_NUMBER]" at bounding box center [109, 139] width 33 height 5
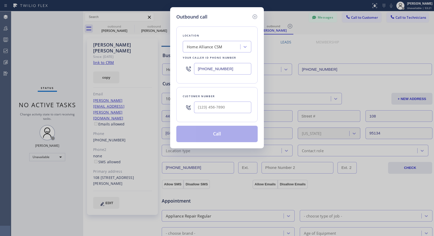
type input "[PHONE_NUMBER]"
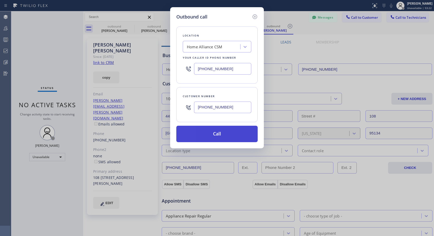
click at [210, 134] on button "Call" at bounding box center [216, 134] width 81 height 16
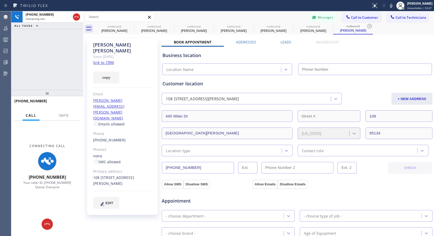
type input "[PHONE_NUMBER]"
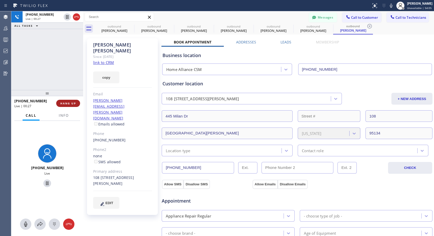
click at [62, 102] on span "HANG UP" at bounding box center [68, 103] width 16 height 4
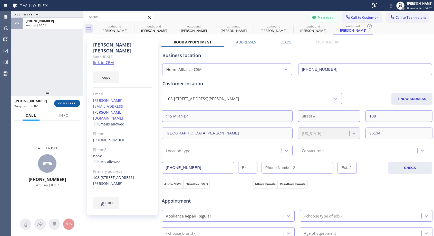
click at [75, 103] on span "COMPLETE" at bounding box center [67, 103] width 18 height 4
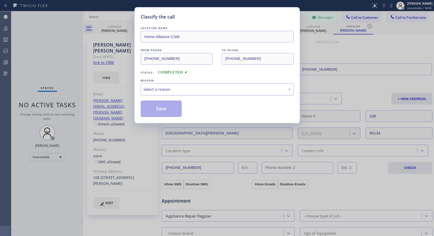
click at [209, 92] on div "Select a reason" at bounding box center [217, 89] width 153 height 12
click at [169, 108] on button "Save" at bounding box center [161, 108] width 41 height 16
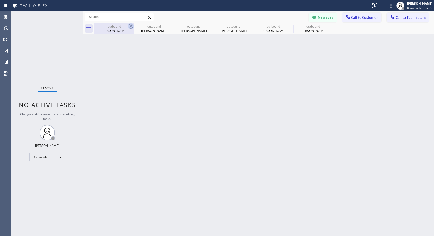
click at [132, 26] on icon at bounding box center [131, 26] width 6 height 6
click at [0, 0] on icon at bounding box center [0, 0] width 0 height 0
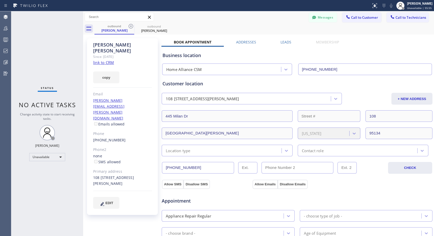
click at [132, 26] on icon at bounding box center [131, 26] width 6 height 6
click at [0, 0] on icon at bounding box center [0, 0] width 0 height 0
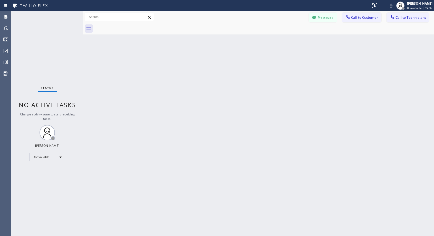
click at [132, 26] on div at bounding box center [265, 29] width 340 height 12
click at [360, 20] on button "Call to Customer" at bounding box center [361, 18] width 39 height 10
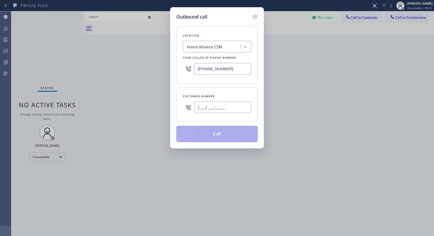
click at [236, 110] on input "(___) ___-____" at bounding box center [222, 107] width 57 height 12
paste input "202) 258-1307"
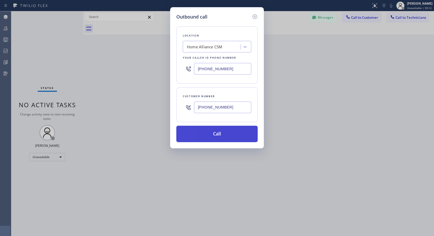
type input "[PHONE_NUMBER]"
click at [252, 139] on button "Call" at bounding box center [216, 134] width 81 height 16
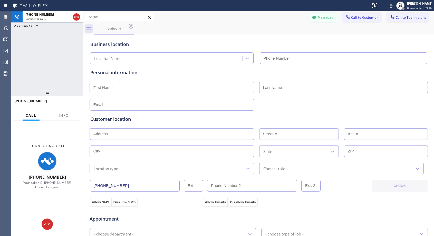
type input "[PHONE_NUMBER]"
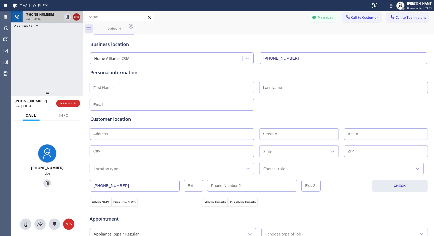
click at [77, 18] on icon at bounding box center [76, 17] width 6 height 6
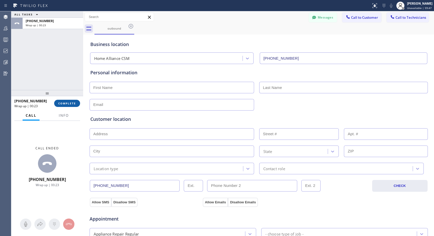
click at [73, 104] on span "COMPLETE" at bounding box center [67, 103] width 18 height 4
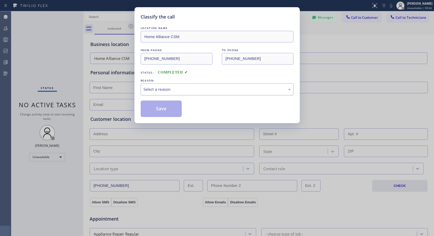
drag, startPoint x: 222, startPoint y: 90, endPoint x: 216, endPoint y: 94, distance: 7.2
click at [221, 91] on div "Select a reason" at bounding box center [217, 89] width 147 height 6
click at [159, 111] on button "Save" at bounding box center [161, 108] width 41 height 16
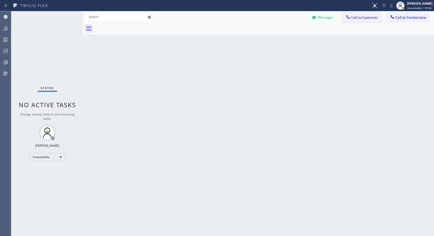
click at [360, 19] on span "Call to Customer" at bounding box center [364, 17] width 27 height 5
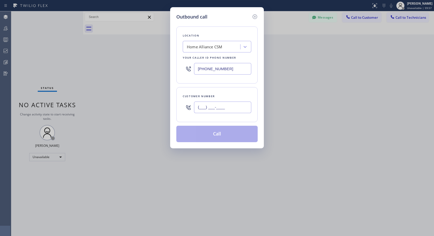
click at [218, 107] on input "(___) ___-____" at bounding box center [222, 107] width 57 height 12
paste input "202) 258-1307"
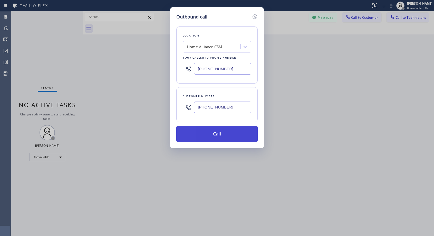
type input "[PHONE_NUMBER]"
click at [227, 135] on button "Call" at bounding box center [216, 134] width 81 height 16
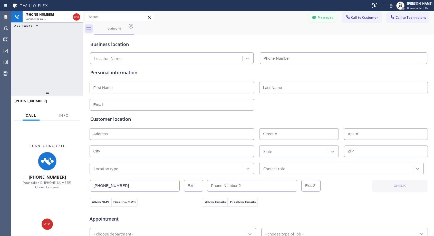
type input "[PHONE_NUMBER]"
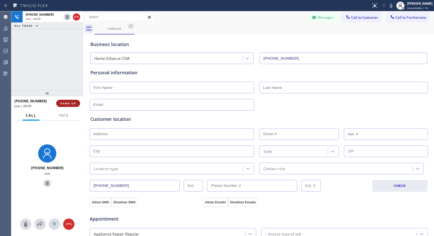
click at [67, 104] on span "HANG UP" at bounding box center [68, 103] width 16 height 4
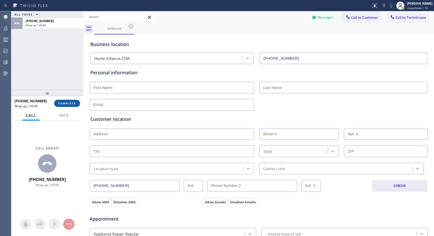
click at [73, 103] on span "COMPLETE" at bounding box center [67, 103] width 18 height 4
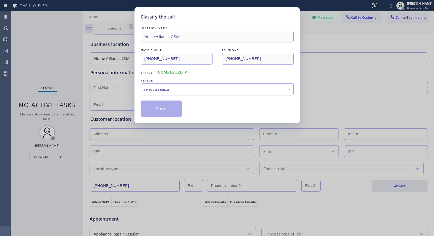
click at [165, 90] on div "Select a reason" at bounding box center [217, 89] width 147 height 6
click at [159, 110] on button "Save" at bounding box center [161, 108] width 41 height 16
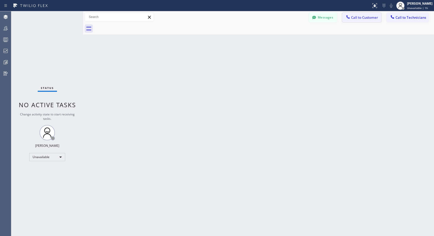
click at [358, 18] on span "Call to Customer" at bounding box center [364, 17] width 27 height 5
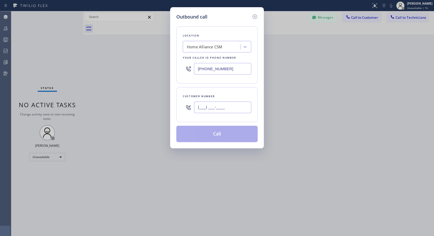
click at [239, 111] on input "(___) ___-____" at bounding box center [222, 107] width 57 height 12
paste input "202) 258-1307"
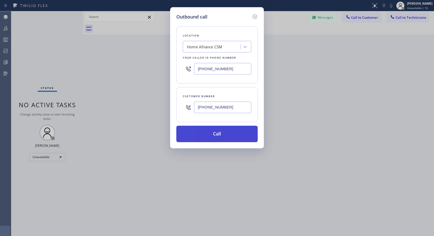
type input "[PHONE_NUMBER]"
click at [237, 129] on button "Call" at bounding box center [216, 134] width 81 height 16
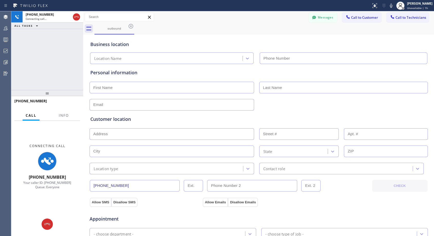
type input "[PHONE_NUMBER]"
drag, startPoint x: 76, startPoint y: 17, endPoint x: 76, endPoint y: 74, distance: 57.0
click at [76, 74] on div "[PHONE_NUMBER] Connecting call… ALL TASKS ALL TASKS ACTIVE TASKS TASKS IN WRAP …" at bounding box center [47, 50] width 72 height 79
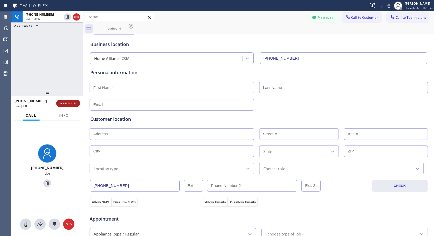
click at [68, 103] on span "HANG UP" at bounding box center [68, 103] width 16 height 4
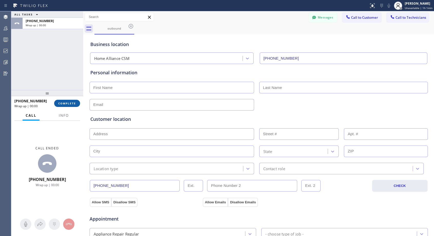
click at [68, 103] on span "COMPLETE" at bounding box center [67, 103] width 18 height 4
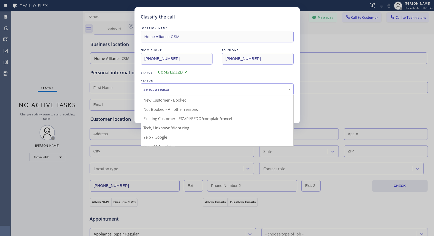
click at [165, 91] on div "Select a reason" at bounding box center [217, 89] width 147 height 6
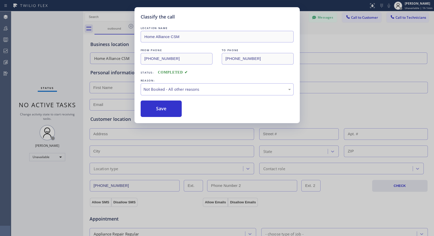
click at [159, 110] on button "Save" at bounding box center [161, 108] width 41 height 16
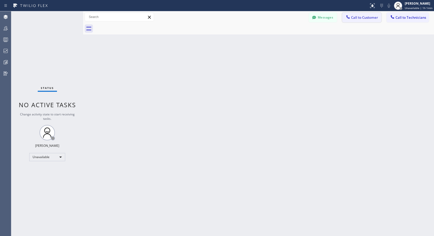
click at [360, 18] on span "Call to Customer" at bounding box center [364, 17] width 27 height 5
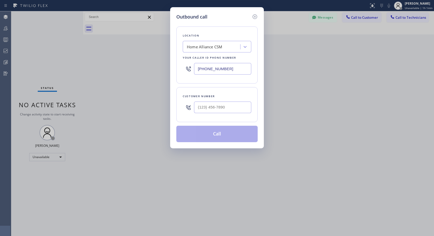
click at [208, 114] on div at bounding box center [222, 107] width 57 height 17
click at [211, 110] on input "(___) ___-____" at bounding box center [222, 107] width 57 height 12
paste input "202) 258-1307"
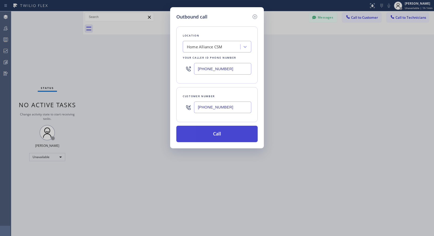
type input "[PHONE_NUMBER]"
click at [222, 132] on button "Call" at bounding box center [216, 134] width 81 height 16
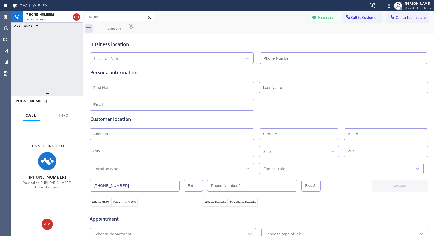
type input "[PHONE_NUMBER]"
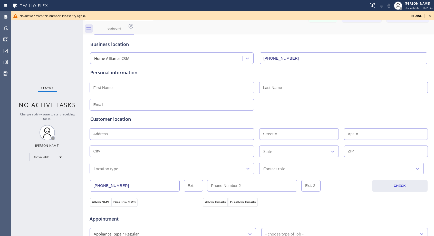
click at [428, 16] on icon at bounding box center [430, 16] width 6 height 6
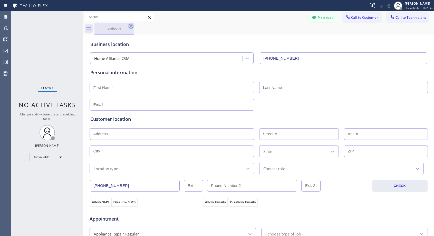
click at [130, 27] on icon at bounding box center [131, 26] width 6 height 6
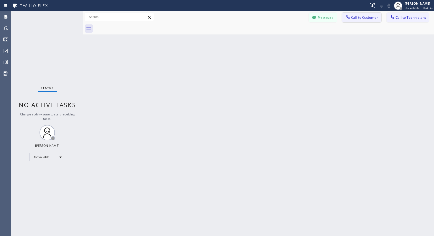
click at [364, 17] on span "Call to Customer" at bounding box center [364, 17] width 27 height 5
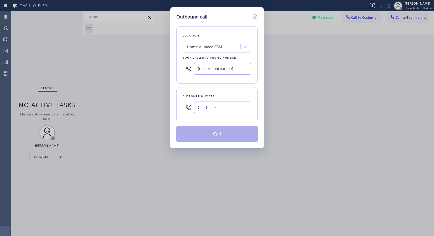
click at [225, 103] on input "(___) ___-____" at bounding box center [222, 107] width 57 height 12
paste input "310) 991-3683"
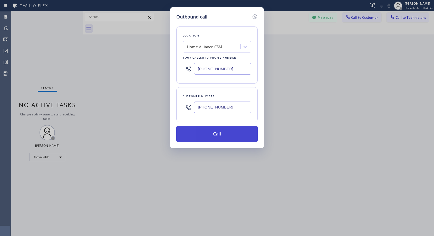
type input "[PHONE_NUMBER]"
click at [230, 134] on button "Call" at bounding box center [216, 134] width 81 height 16
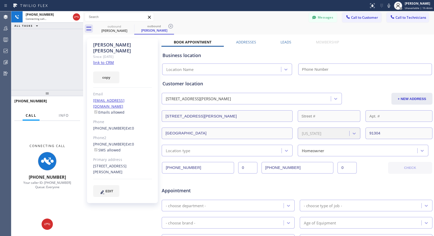
type input "[PHONE_NUMBER]"
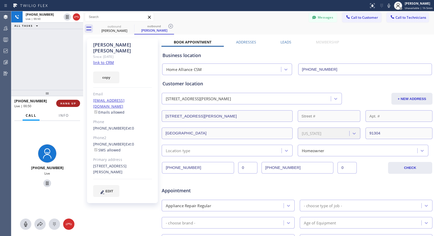
click at [74, 105] on span "HANG UP" at bounding box center [68, 103] width 16 height 4
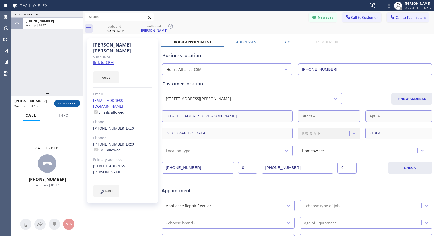
click at [75, 104] on span "COMPLETE" at bounding box center [67, 103] width 18 height 4
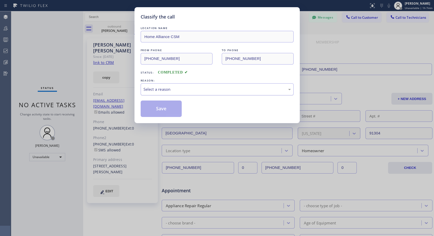
click at [203, 93] on div "Select a reason" at bounding box center [217, 89] width 153 height 12
click at [179, 110] on button "Save" at bounding box center [161, 108] width 41 height 16
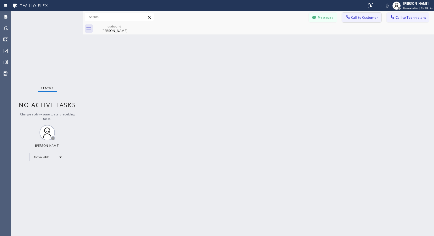
click at [358, 17] on span "Call to Customer" at bounding box center [364, 17] width 27 height 5
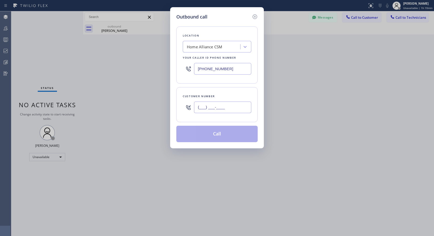
click at [242, 107] on input "(___) ___-____" at bounding box center [222, 107] width 57 height 12
paste input "949) 929-9385"
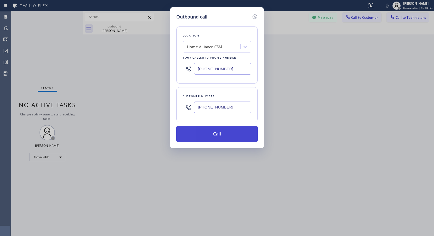
type input "[PHONE_NUMBER]"
drag, startPoint x: 238, startPoint y: 136, endPoint x: 212, endPoint y: 2, distance: 135.7
click at [238, 135] on button "Call" at bounding box center [216, 134] width 81 height 16
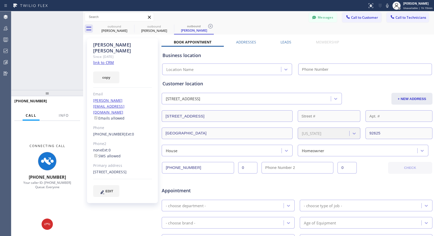
type input "[PHONE_NUMBER]"
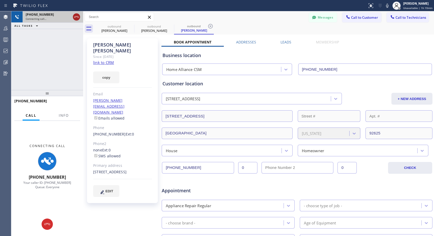
click at [78, 20] on button at bounding box center [76, 16] width 7 height 7
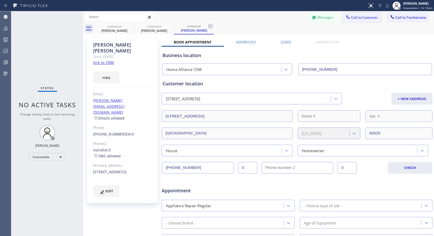
click at [348, 18] on div at bounding box center [348, 17] width 6 height 6
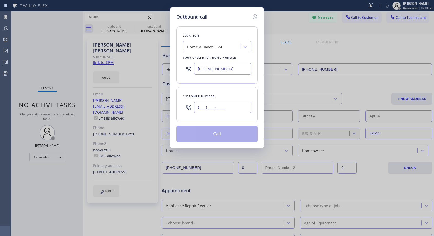
click at [242, 108] on input "(___) ___-____" at bounding box center [222, 107] width 57 height 12
paste input "949) 929-9385"
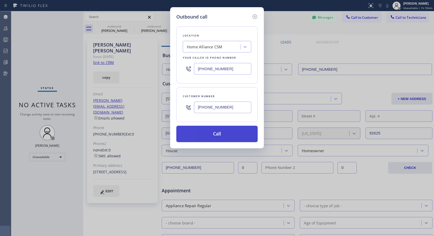
type input "[PHONE_NUMBER]"
click at [225, 132] on button "Call" at bounding box center [216, 134] width 81 height 16
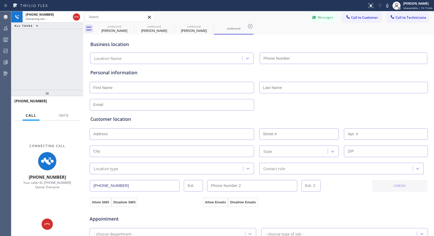
type input "[PHONE_NUMBER]"
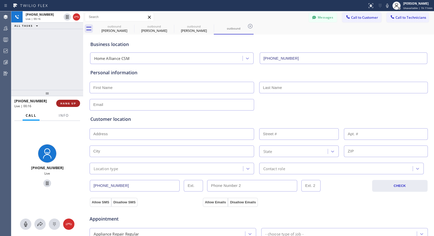
click at [63, 101] on button "HANG UP" at bounding box center [68, 103] width 24 height 7
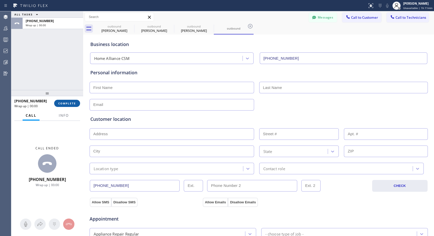
click at [64, 101] on span "COMPLETE" at bounding box center [67, 103] width 18 height 4
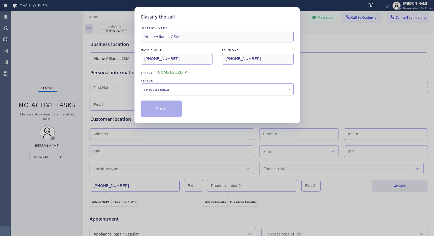
click at [152, 88] on div "Select a reason" at bounding box center [217, 89] width 147 height 6
click at [152, 108] on button "Save" at bounding box center [161, 108] width 41 height 16
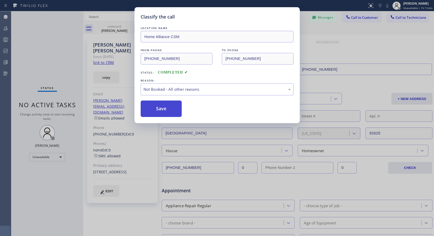
click at [173, 108] on div "Classify the call LOCATION NAME Home Alliance CSM FROM PHONE [PHONE_NUMBER] TO …" at bounding box center [222, 123] width 423 height 225
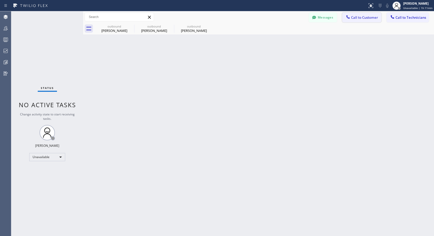
click at [355, 19] on span "Call to Customer" at bounding box center [364, 17] width 27 height 5
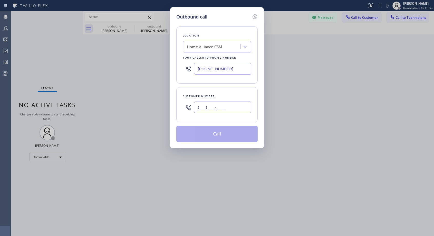
click at [236, 108] on input "(___) ___-____" at bounding box center [222, 107] width 57 height 12
paste input "949) 929-9385"
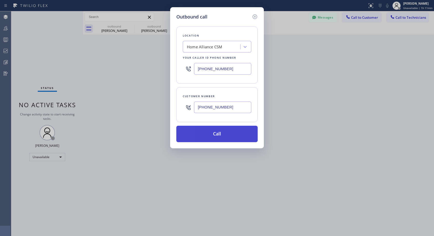
type input "[PHONE_NUMBER]"
click at [224, 134] on button "Call" at bounding box center [216, 134] width 81 height 16
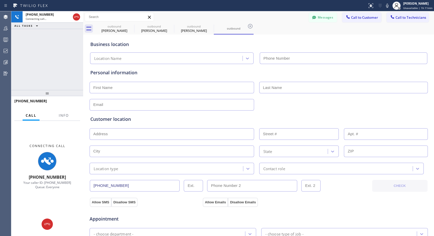
type input "[PHONE_NUMBER]"
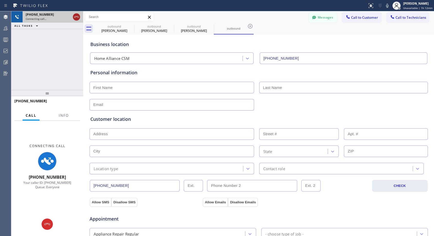
click at [78, 16] on icon at bounding box center [76, 17] width 6 height 6
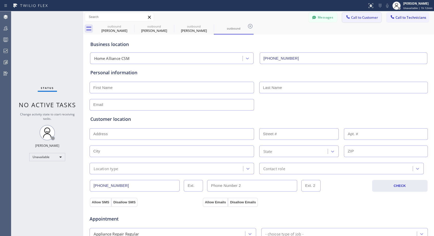
click at [351, 19] on span "Call to Customer" at bounding box center [364, 17] width 27 height 5
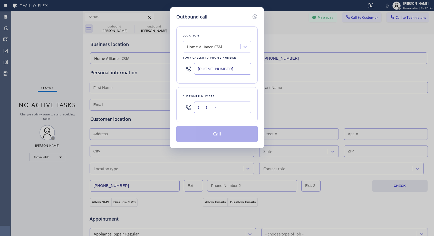
click at [230, 105] on input "(___) ___-____" at bounding box center [222, 107] width 57 height 12
paste input "949) 929-9385"
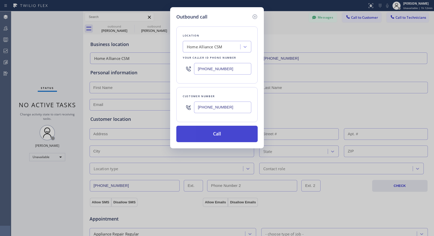
type input "[PHONE_NUMBER]"
click at [228, 132] on button "Call" at bounding box center [216, 134] width 81 height 16
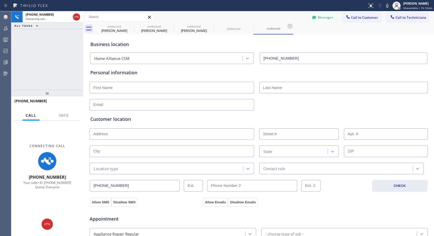
type input "[PHONE_NUMBER]"
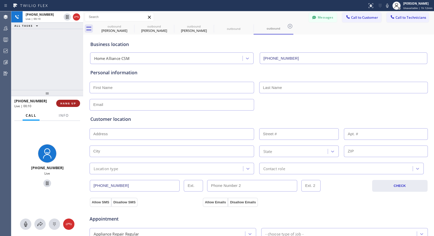
click at [72, 104] on span "HANG UP" at bounding box center [68, 103] width 16 height 4
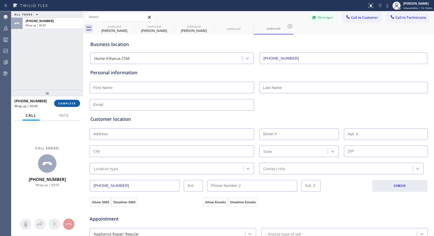
click at [72, 104] on span "COMPLETE" at bounding box center [67, 103] width 18 height 4
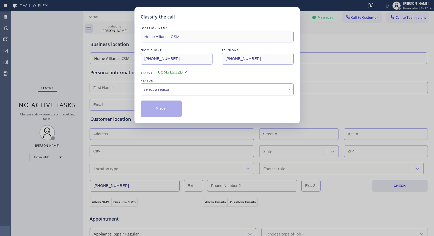
click at [179, 85] on div "Select a reason" at bounding box center [217, 89] width 153 height 12
click at [161, 112] on button "Save" at bounding box center [161, 108] width 41 height 16
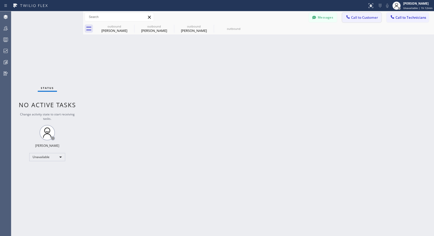
click at [360, 20] on span "Call to Customer" at bounding box center [364, 17] width 27 height 5
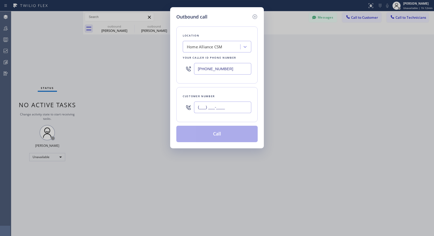
click at [238, 109] on input "(___) ___-____" at bounding box center [222, 107] width 57 height 12
paste input "949) 929-9385"
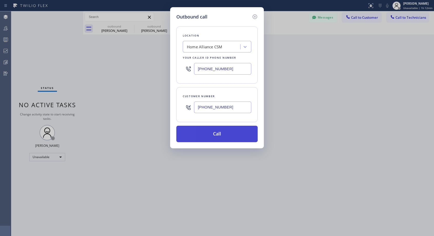
type input "[PHONE_NUMBER]"
click at [229, 132] on button "Call" at bounding box center [216, 134] width 81 height 16
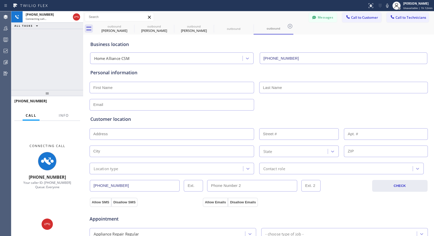
type input "[PHONE_NUMBER]"
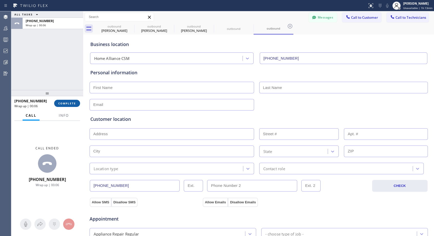
click at [73, 104] on span "COMPLETE" at bounding box center [67, 103] width 18 height 4
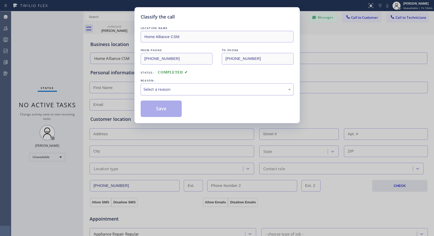
click at [175, 88] on div "Select a reason" at bounding box center [217, 89] width 147 height 6
click at [161, 113] on button "Save" at bounding box center [161, 108] width 41 height 16
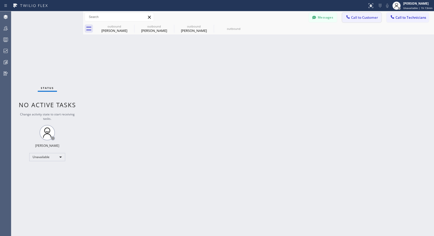
click at [353, 18] on span "Call to Customer" at bounding box center [364, 17] width 27 height 5
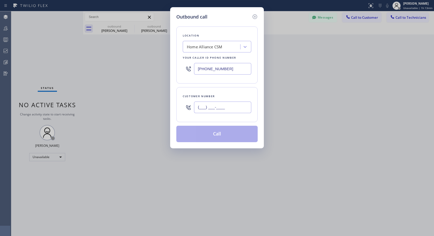
click at [217, 107] on input "(___) ___-____" at bounding box center [222, 107] width 57 height 12
paste input "949) 929-9385"
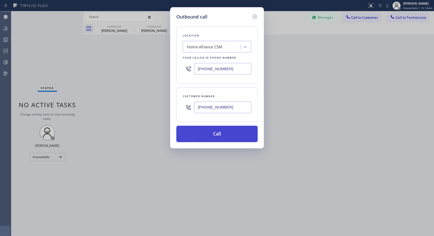
type input "[PHONE_NUMBER]"
click at [226, 131] on button "Call" at bounding box center [216, 134] width 81 height 16
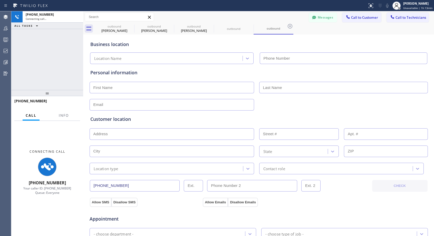
type input "[PHONE_NUMBER]"
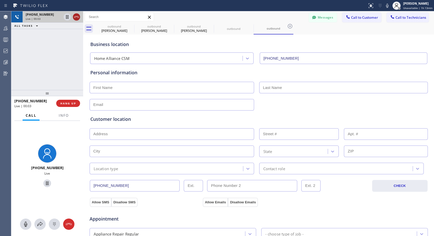
click at [76, 17] on icon at bounding box center [76, 17] width 6 height 6
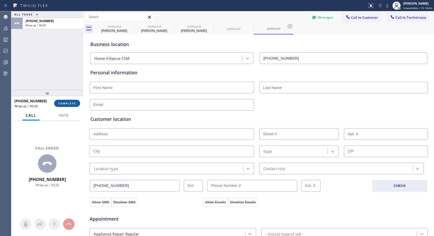
click at [67, 102] on span "COMPLETE" at bounding box center [67, 103] width 18 height 4
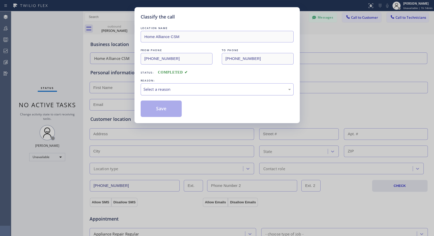
click at [164, 90] on div "Select a reason" at bounding box center [217, 89] width 147 height 6
click at [162, 107] on button "Save" at bounding box center [161, 108] width 41 height 16
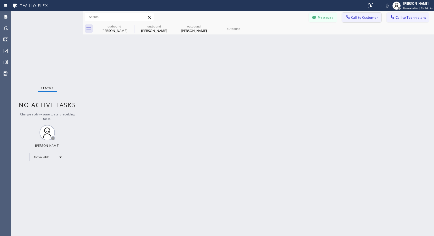
click at [360, 17] on span "Call to Customer" at bounding box center [364, 17] width 27 height 5
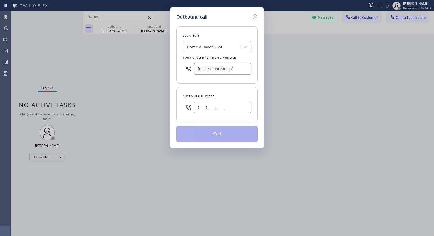
click at [223, 107] on input "(___) ___-____" at bounding box center [222, 107] width 57 height 12
paste input "949) 929-9385"
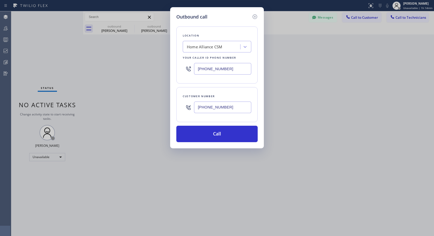
click at [232, 107] on input "[PHONE_NUMBER]" at bounding box center [222, 107] width 57 height 12
type input "[PHONE_NUMBER]"
click at [234, 136] on button "Call" at bounding box center [216, 134] width 81 height 16
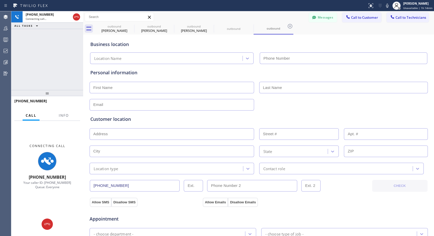
type input "[PHONE_NUMBER]"
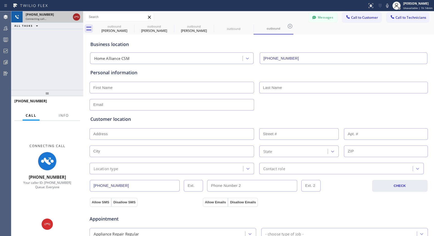
click at [75, 15] on icon at bounding box center [76, 17] width 6 height 6
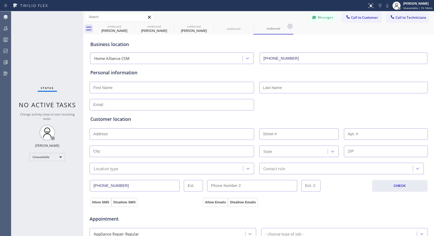
click at [351, 20] on span "Call to Customer" at bounding box center [364, 17] width 27 height 5
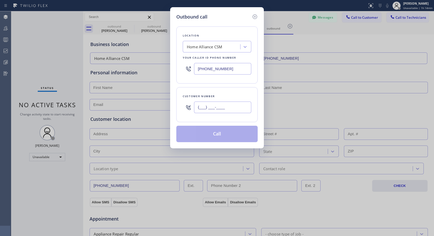
click at [232, 108] on input "(___) ___-____" at bounding box center [222, 107] width 57 height 12
paste input "949) 929-9385"
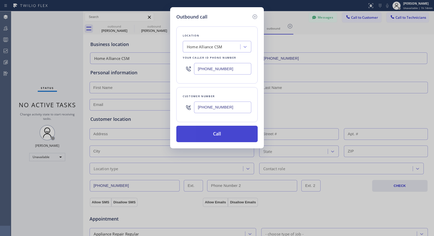
type input "[PHONE_NUMBER]"
click at [225, 133] on button "Call" at bounding box center [216, 134] width 81 height 16
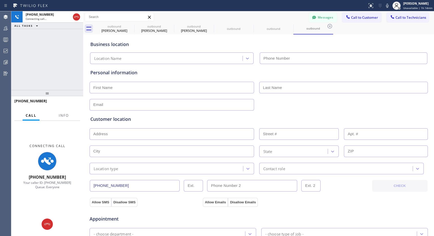
type input "[PHONE_NUMBER]"
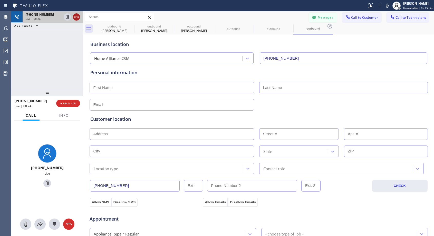
click at [78, 16] on icon at bounding box center [76, 17] width 5 height 2
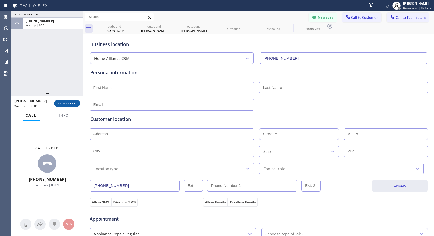
click at [69, 105] on span "COMPLETE" at bounding box center [67, 103] width 18 height 4
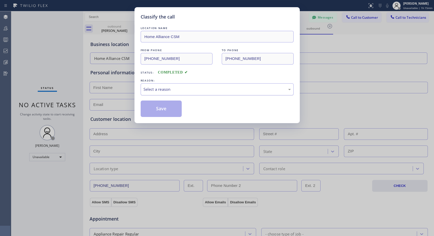
click at [213, 90] on div "Select a reason" at bounding box center [217, 89] width 147 height 6
click at [164, 108] on button "Save" at bounding box center [161, 108] width 41 height 16
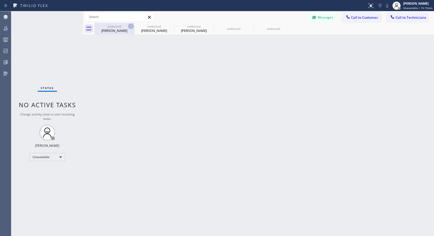
click at [130, 25] on icon at bounding box center [131, 26] width 6 height 6
click at [0, 0] on icon at bounding box center [0, 0] width 0 height 0
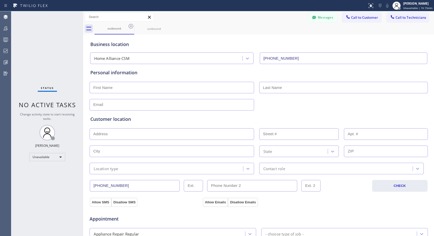
click at [130, 25] on icon at bounding box center [131, 26] width 6 height 6
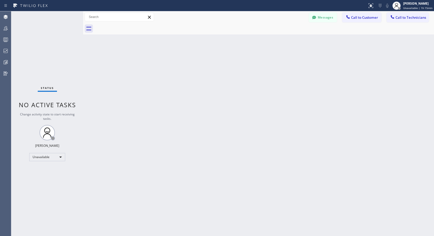
click at [130, 25] on div at bounding box center [265, 29] width 340 height 12
click at [360, 18] on span "Call to Customer" at bounding box center [364, 17] width 27 height 5
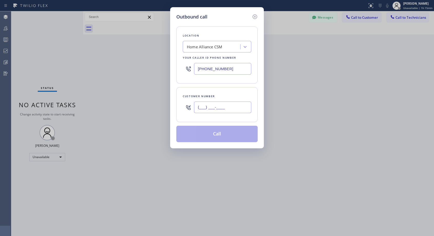
click at [220, 106] on input "(___) ___-____" at bounding box center [222, 107] width 57 height 12
paste input "949) 929-9385"
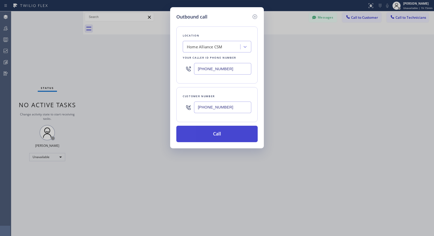
type input "[PHONE_NUMBER]"
click at [219, 133] on button "Call" at bounding box center [216, 134] width 81 height 16
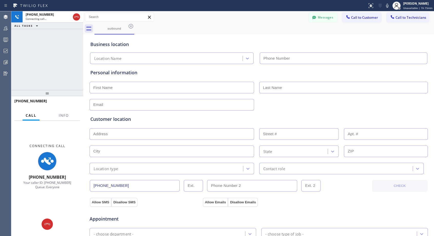
type input "[PHONE_NUMBER]"
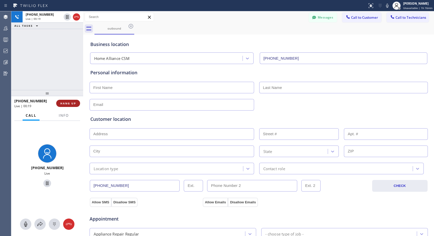
click at [69, 103] on span "HANG UP" at bounding box center [68, 103] width 16 height 4
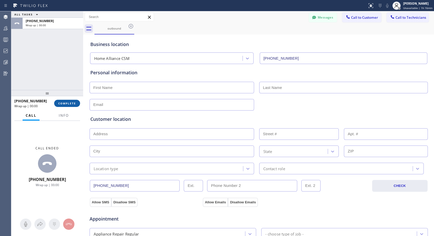
click at [69, 103] on span "COMPLETE" at bounding box center [67, 103] width 18 height 4
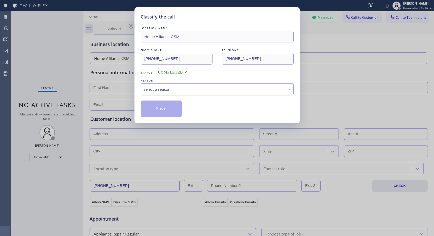
click at [167, 91] on div "Select a reason" at bounding box center [217, 89] width 147 height 6
click at [163, 112] on button "Save" at bounding box center [161, 108] width 41 height 16
